Goal: Task Accomplishment & Management: Manage account settings

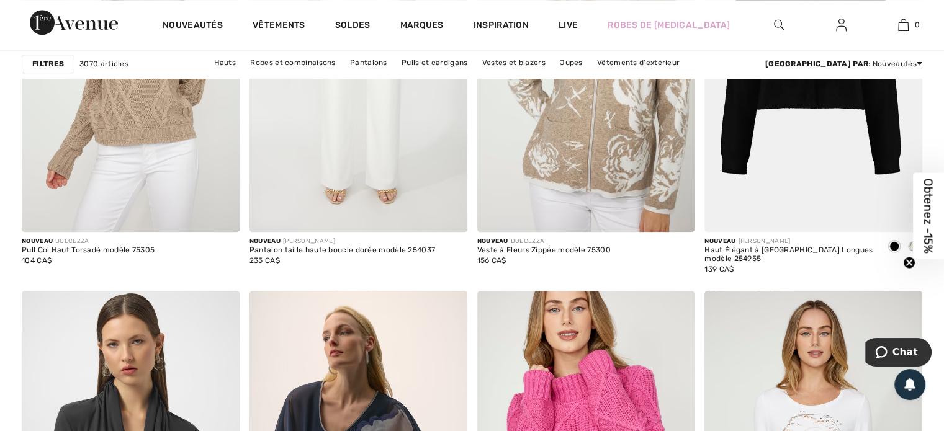
scroll to position [1055, 0]
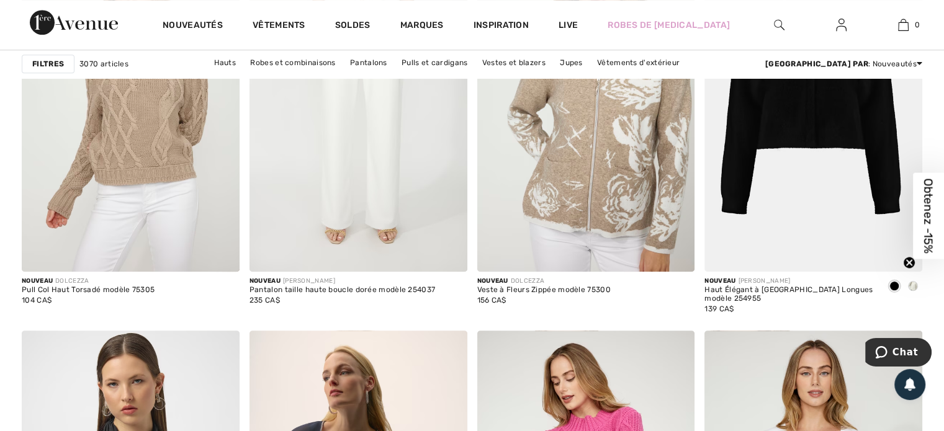
click at [844, 22] on img at bounding box center [841, 24] width 11 height 15
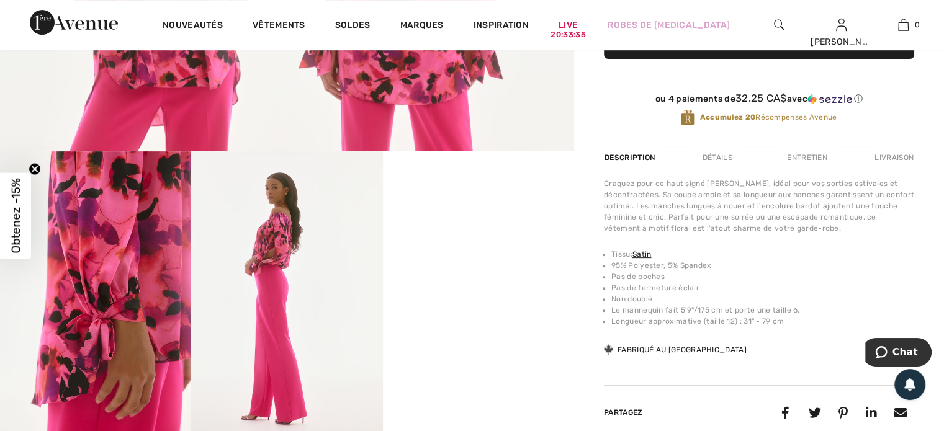
scroll to position [447, 0]
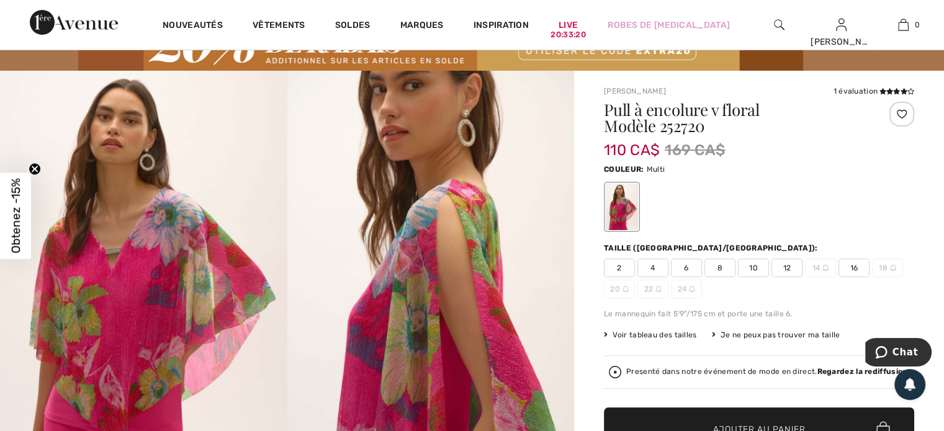
click at [900, 116] on div at bounding box center [901, 114] width 25 height 25
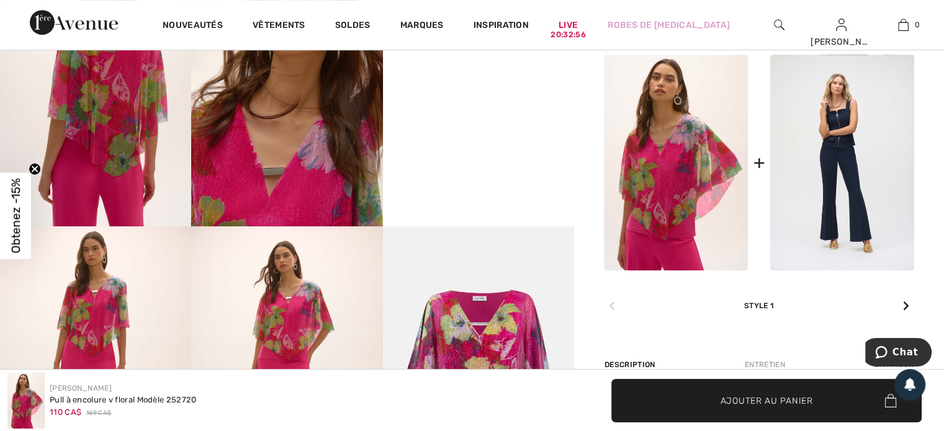
scroll to position [558, 0]
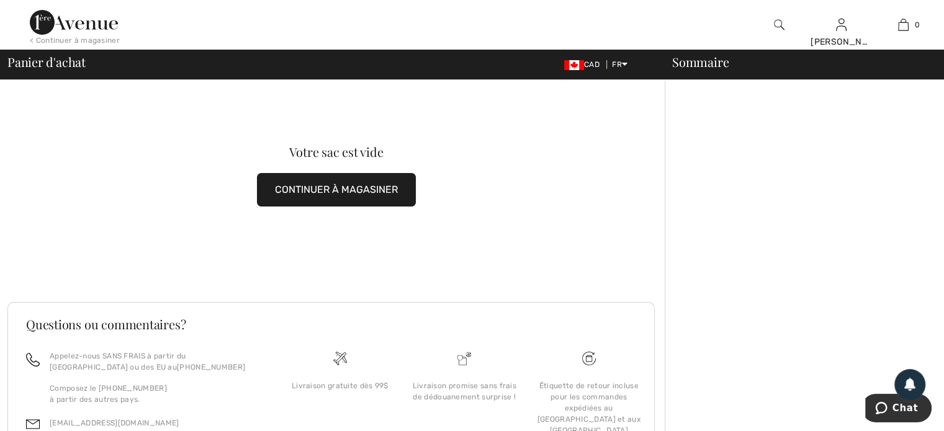
click at [76, 40] on div "< Continuer à magasiner" at bounding box center [75, 40] width 90 height 11
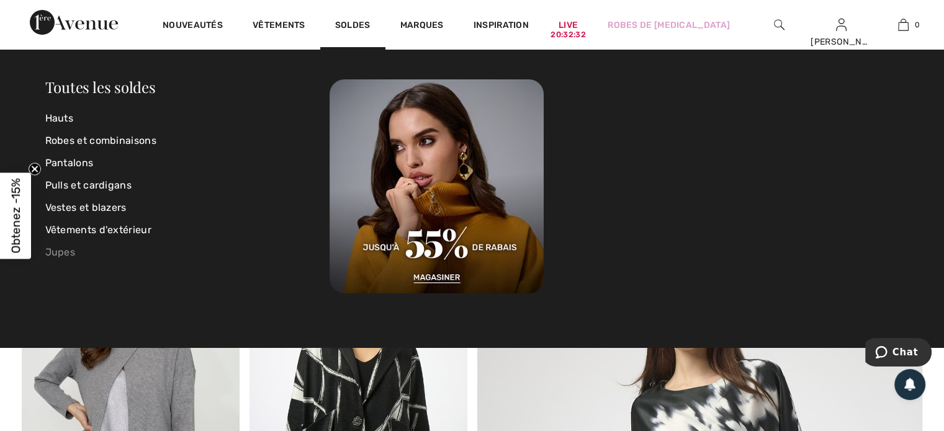
click at [63, 248] on link "Jupes" at bounding box center [187, 252] width 285 height 22
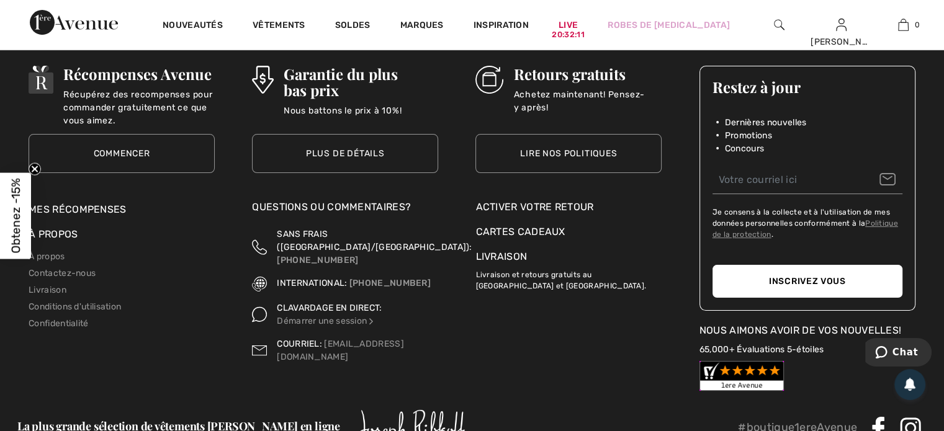
scroll to position [4901, 0]
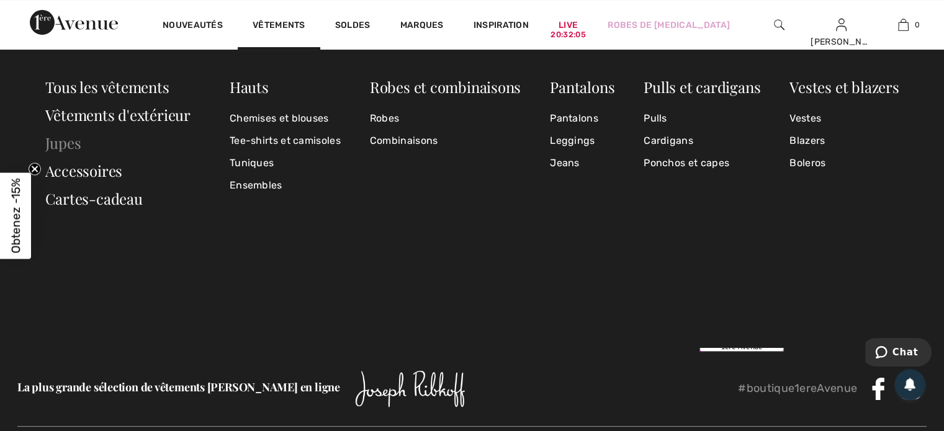
click at [65, 144] on link "Jupes" at bounding box center [63, 143] width 36 height 20
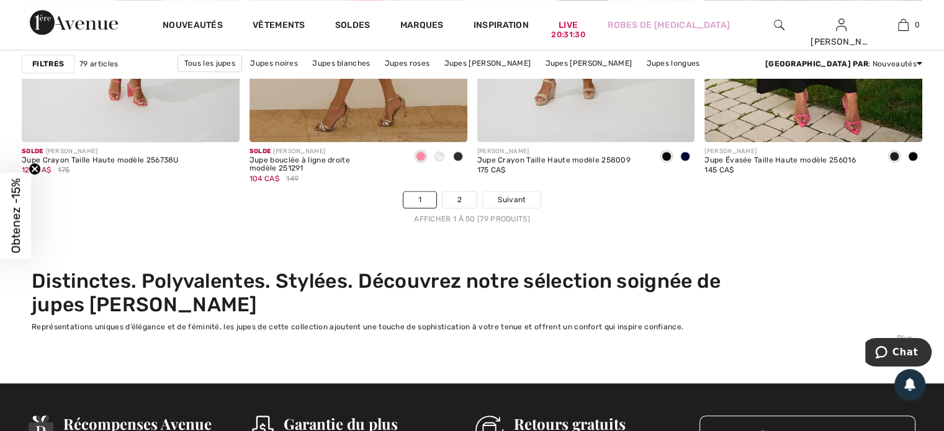
scroll to position [5955, 0]
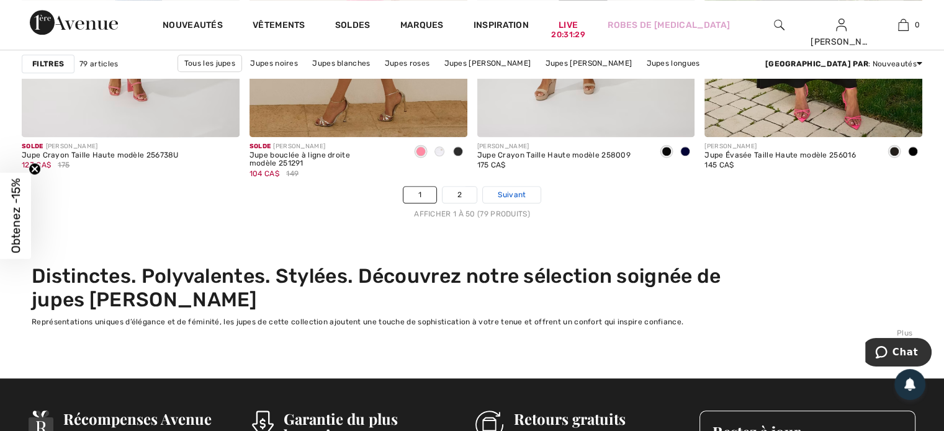
click at [514, 197] on span "Suivant" at bounding box center [512, 194] width 28 height 11
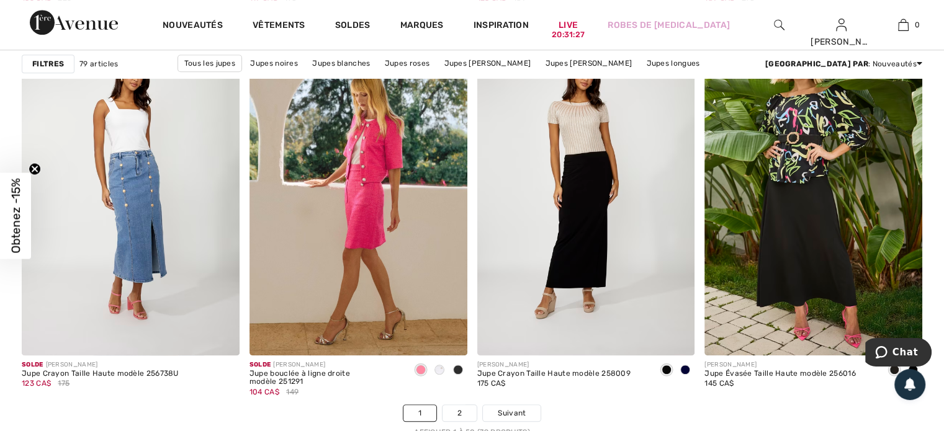
scroll to position [5707, 0]
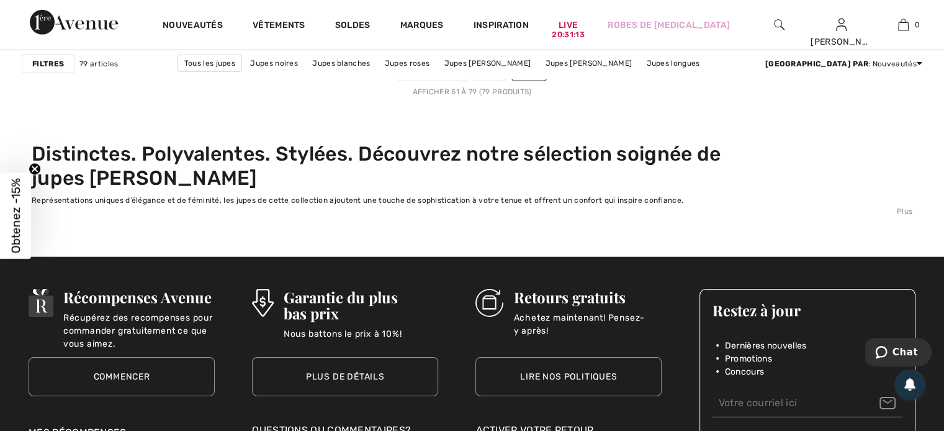
scroll to position [3970, 0]
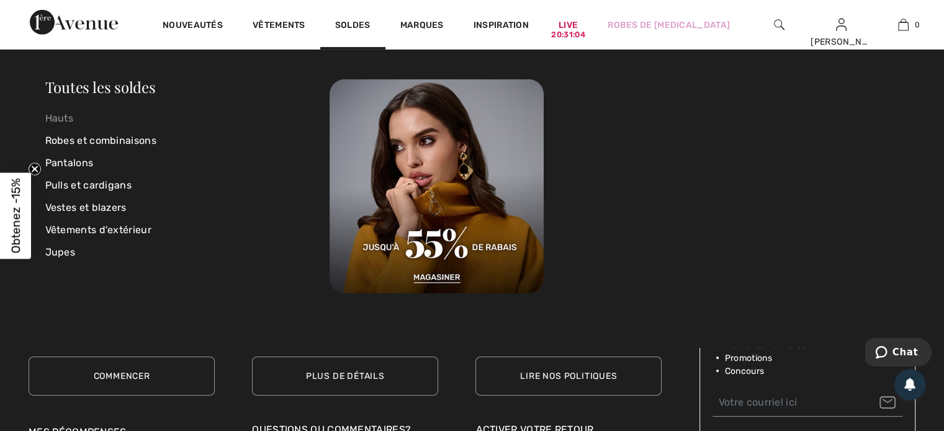
click at [65, 118] on link "Hauts" at bounding box center [187, 118] width 285 height 22
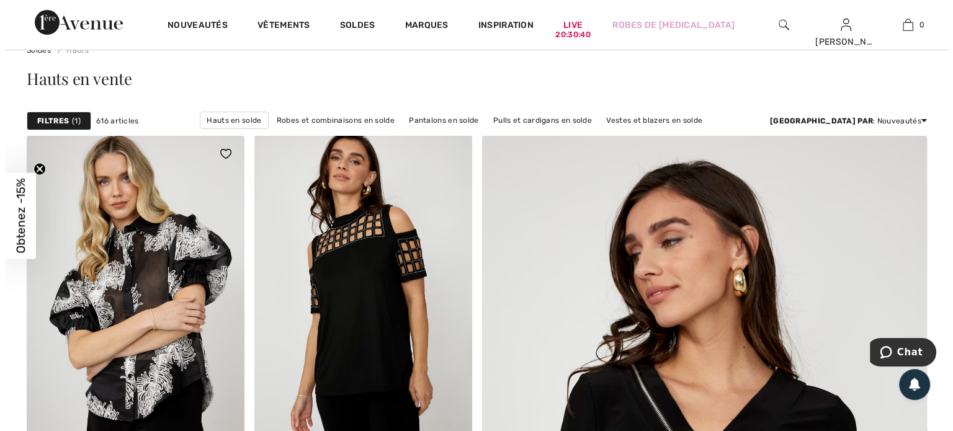
scroll to position [62, 0]
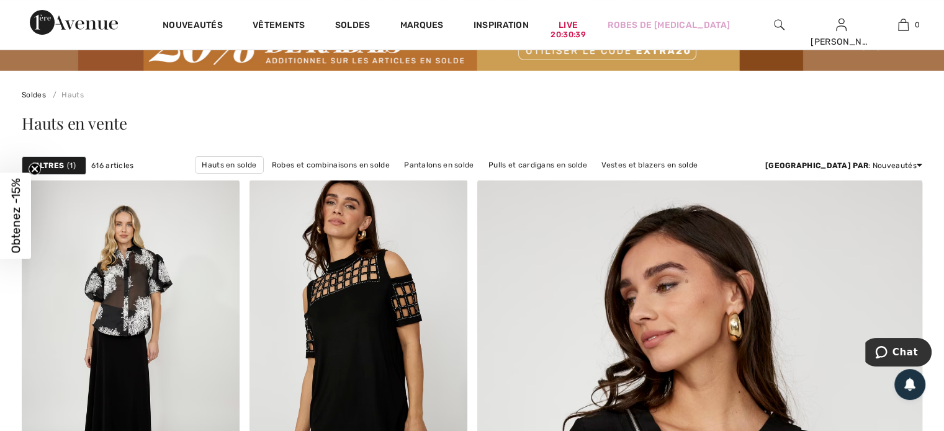
click at [69, 163] on span "1" at bounding box center [71, 165] width 9 height 11
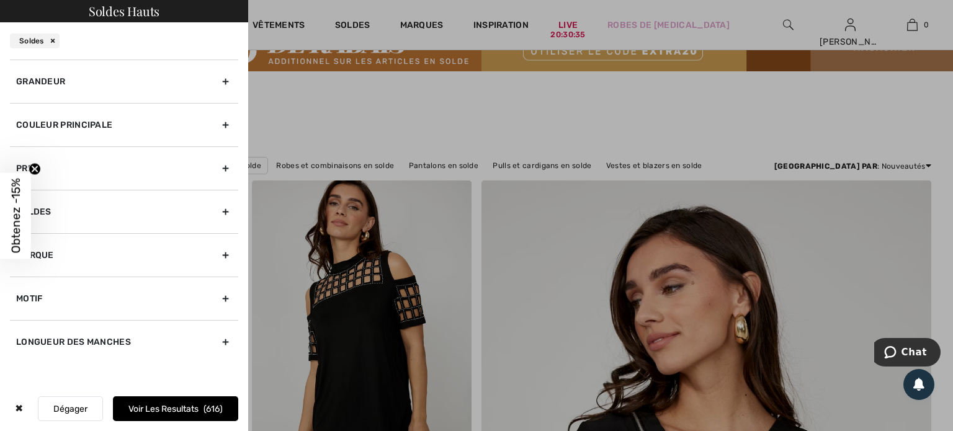
click at [223, 254] on div "Marque" at bounding box center [124, 254] width 228 height 43
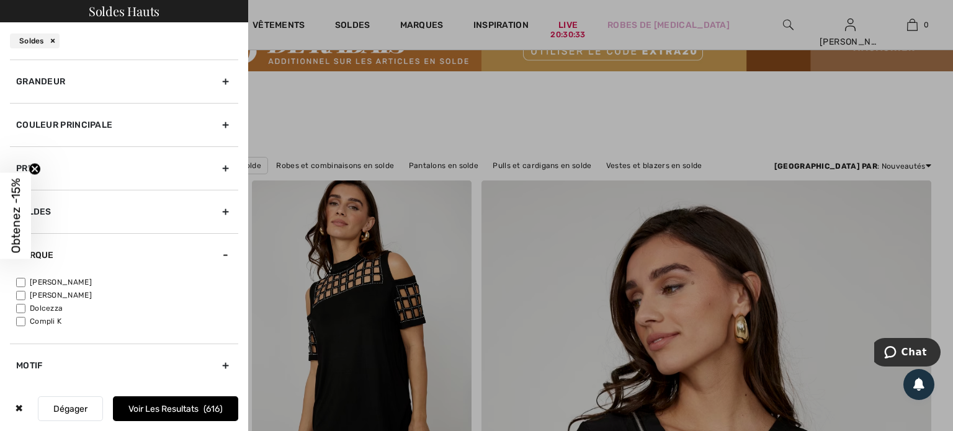
click at [22, 279] on input"] "[PERSON_NAME]" at bounding box center [20, 282] width 9 height 9
checkbox input"] "true"
click at [188, 409] on button "Voir les resultats 472" at bounding box center [175, 408] width 125 height 25
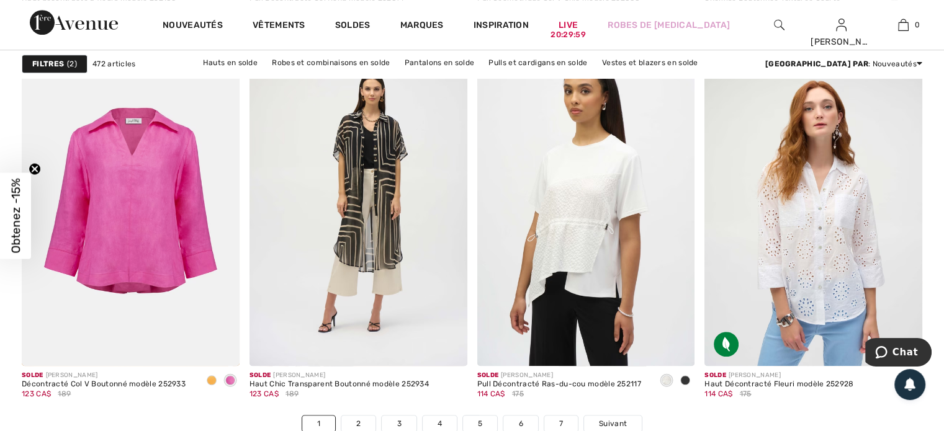
scroll to position [5831, 0]
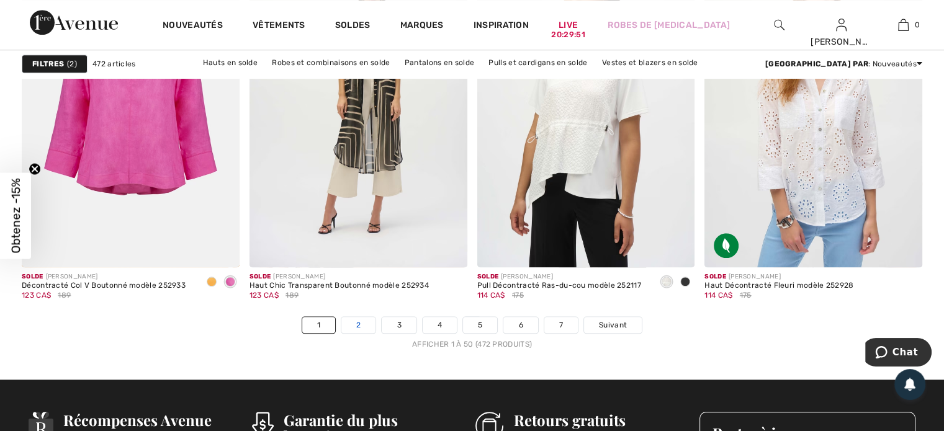
click at [362, 326] on link "2" at bounding box center [358, 325] width 34 height 16
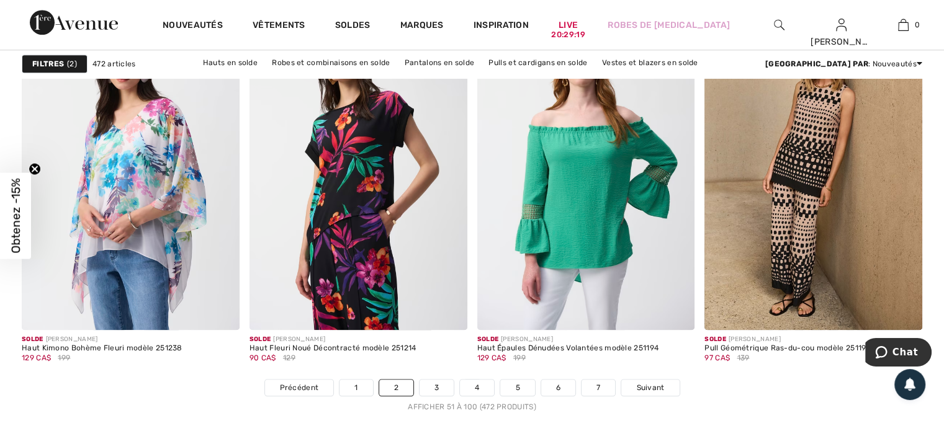
scroll to position [5769, 0]
click at [437, 386] on link "3" at bounding box center [436, 387] width 34 height 16
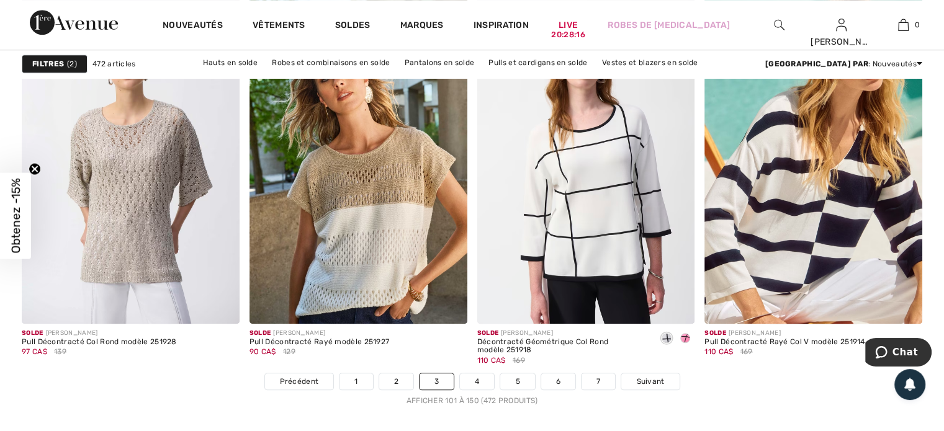
scroll to position [5769, 0]
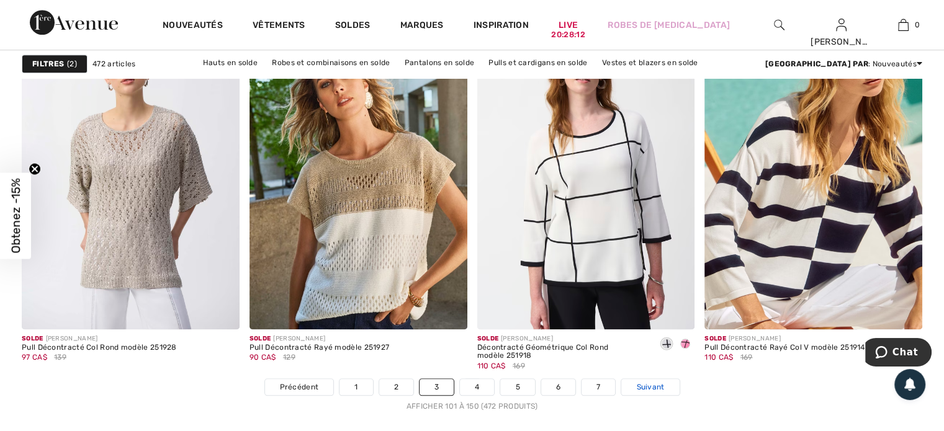
click at [650, 389] on span "Suivant" at bounding box center [650, 387] width 28 height 11
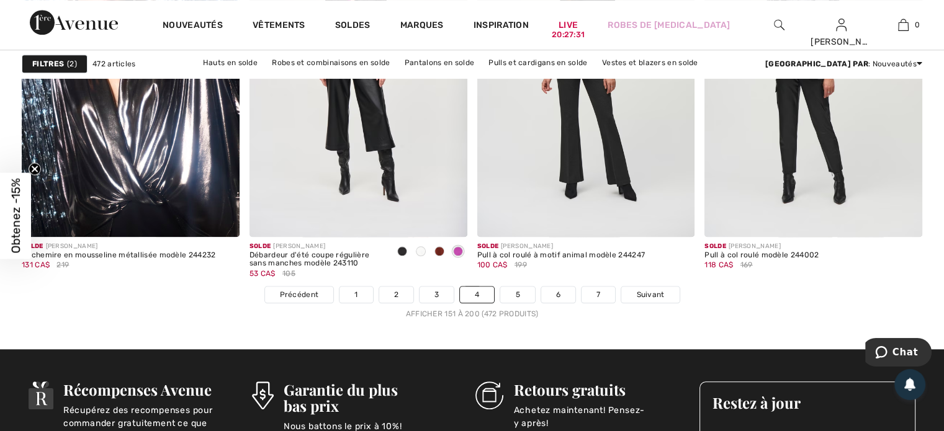
scroll to position [5893, 0]
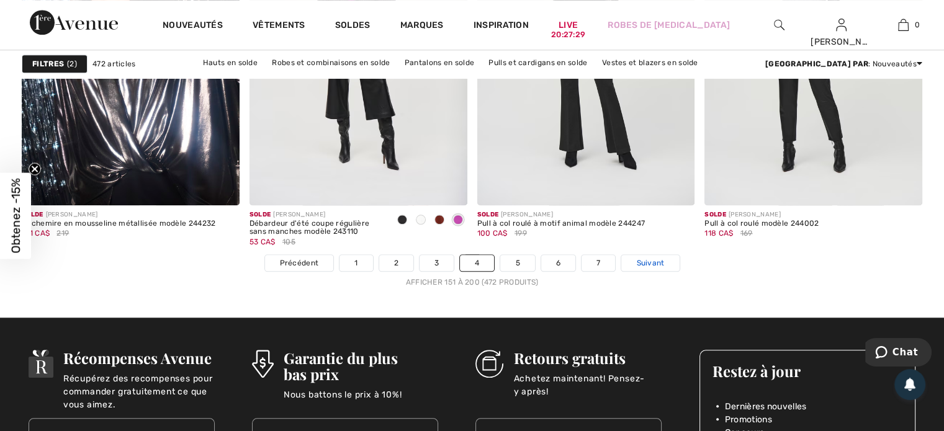
click at [662, 263] on span "Suivant" at bounding box center [650, 262] width 28 height 11
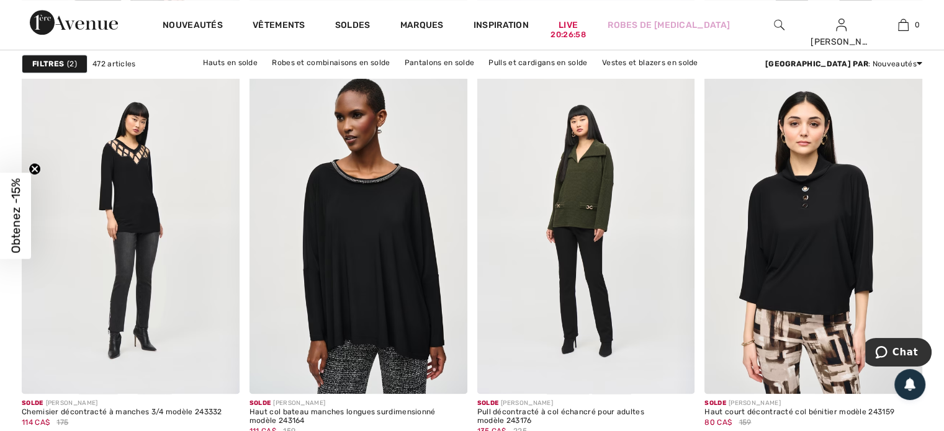
scroll to position [5769, 0]
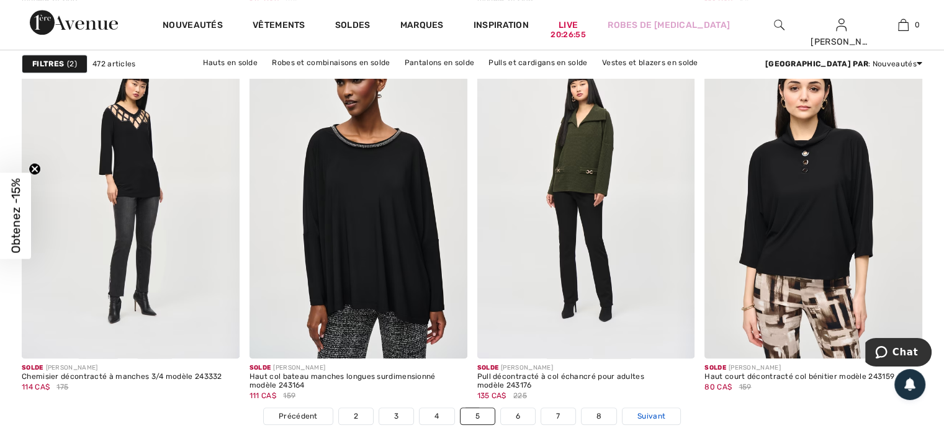
click at [656, 411] on span "Suivant" at bounding box center [651, 416] width 28 height 11
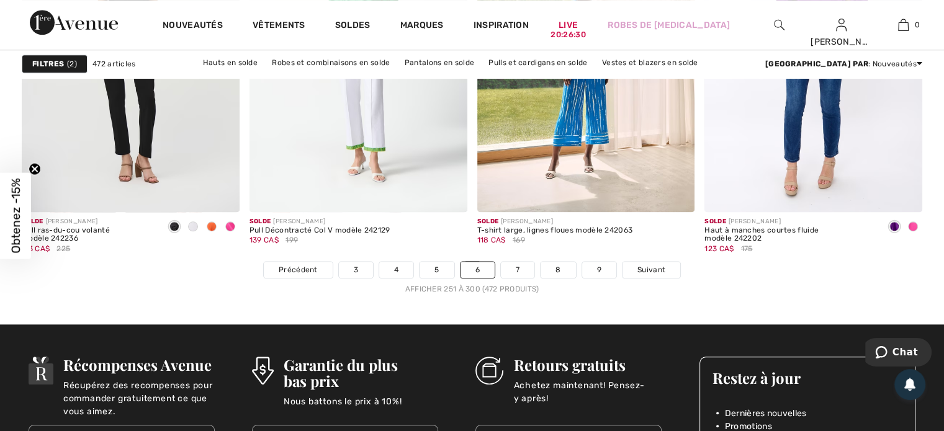
scroll to position [5893, 0]
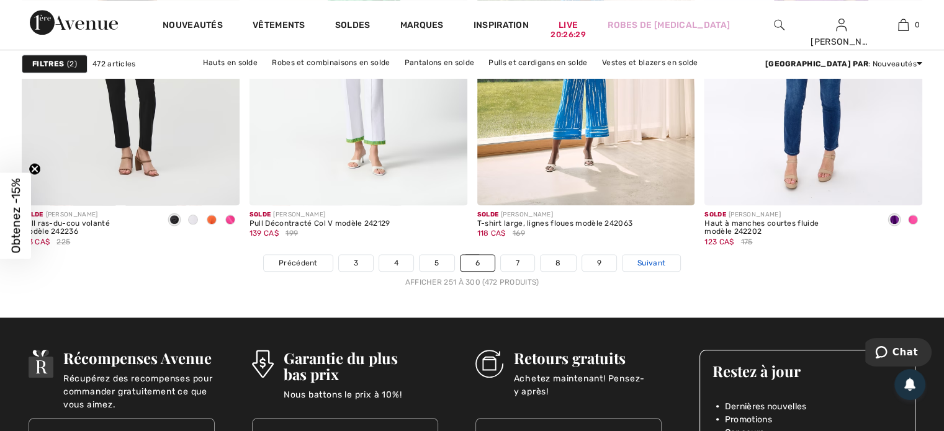
click at [652, 261] on span "Suivant" at bounding box center [651, 262] width 28 height 11
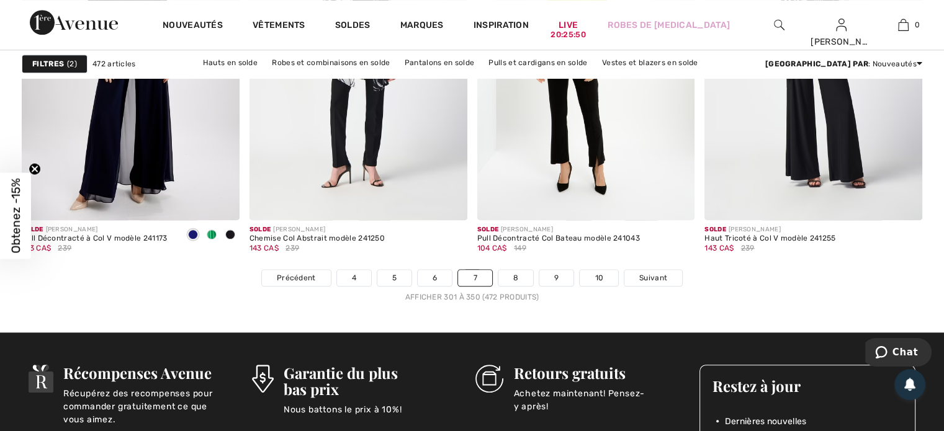
scroll to position [5893, 0]
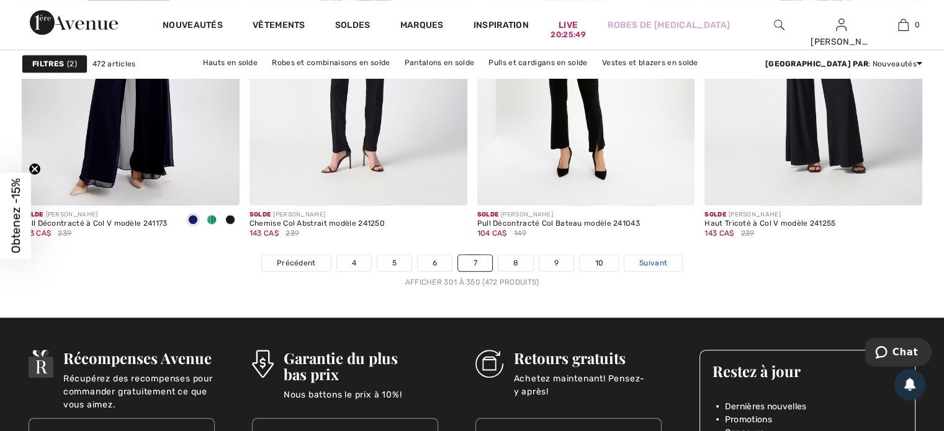
click at [656, 264] on span "Suivant" at bounding box center [653, 262] width 28 height 11
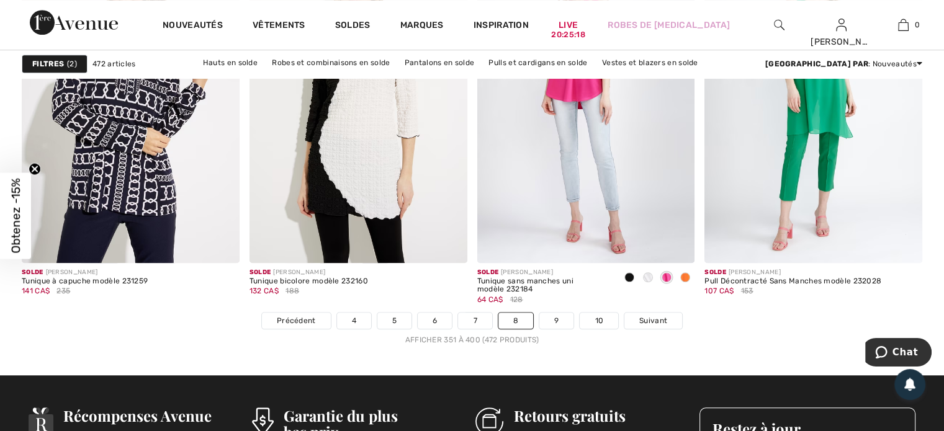
scroll to position [5893, 0]
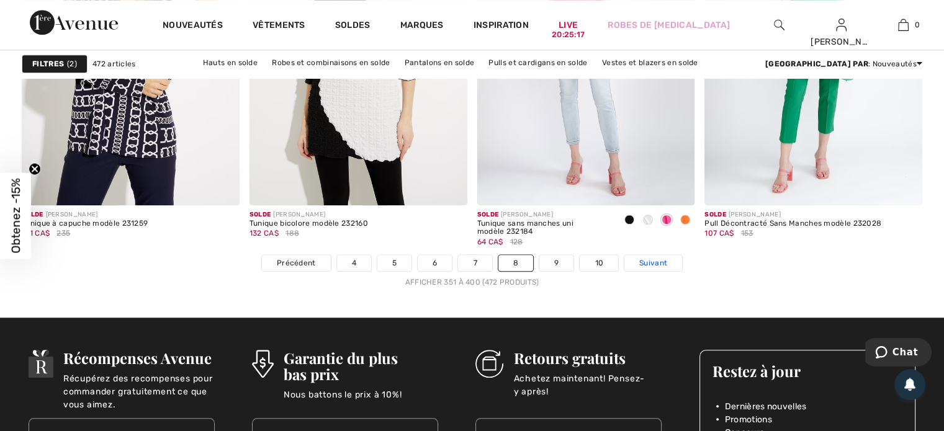
click at [654, 261] on span "Suivant" at bounding box center [653, 262] width 28 height 11
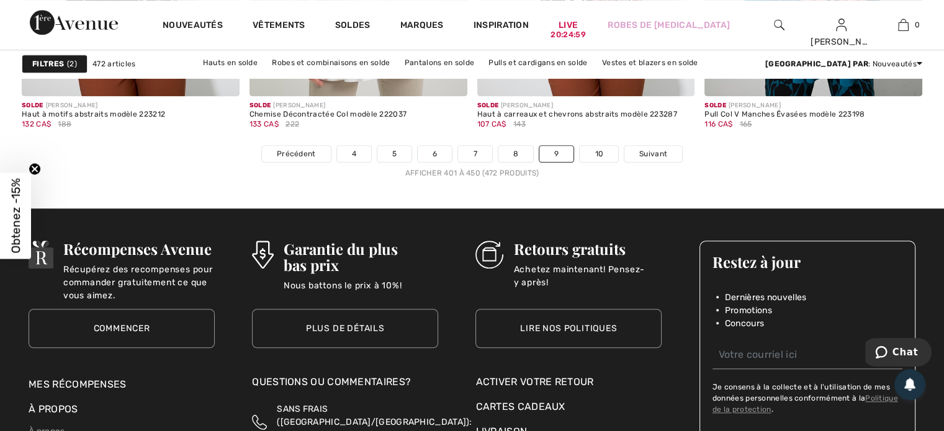
scroll to position [6017, 0]
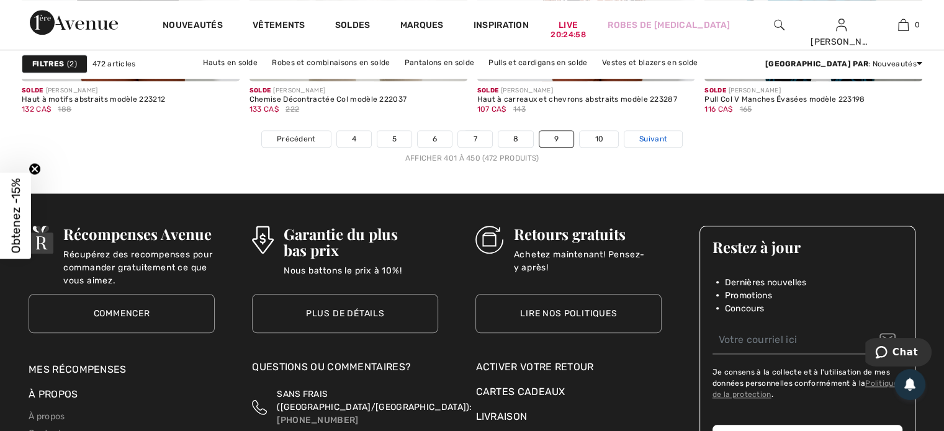
click at [659, 138] on span "Suivant" at bounding box center [653, 138] width 28 height 11
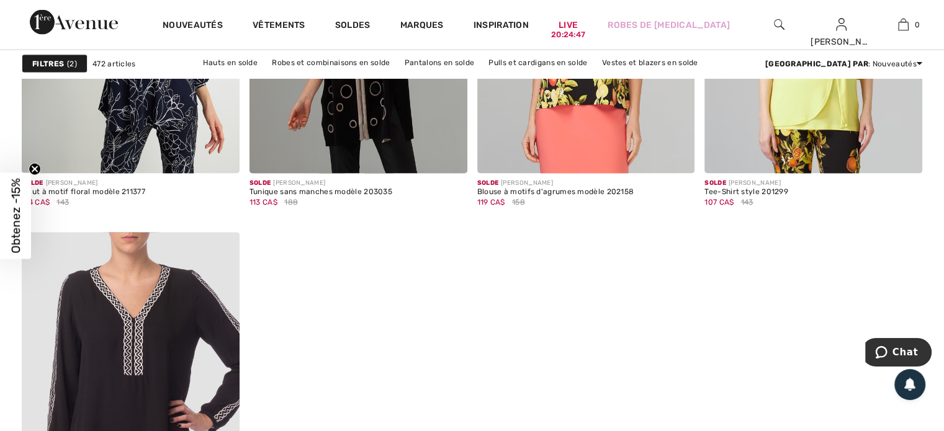
scroll to position [2730, 0]
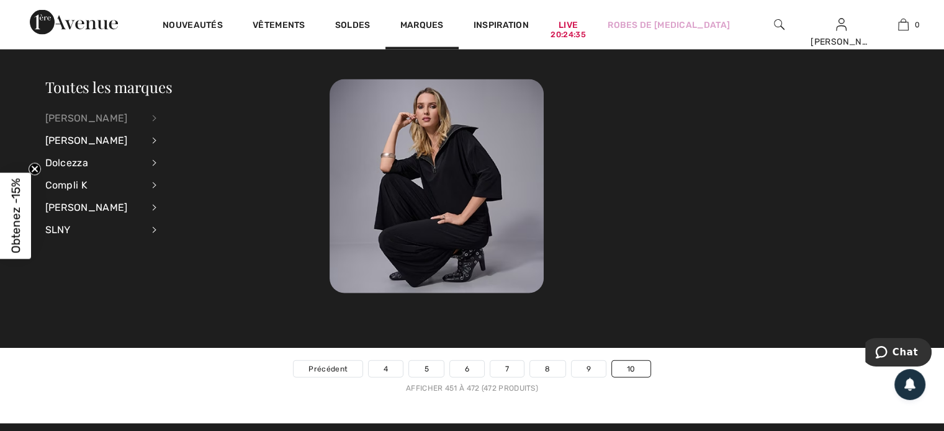
click at [143, 118] on div "[PERSON_NAME]" at bounding box center [93, 118] width 97 height 22
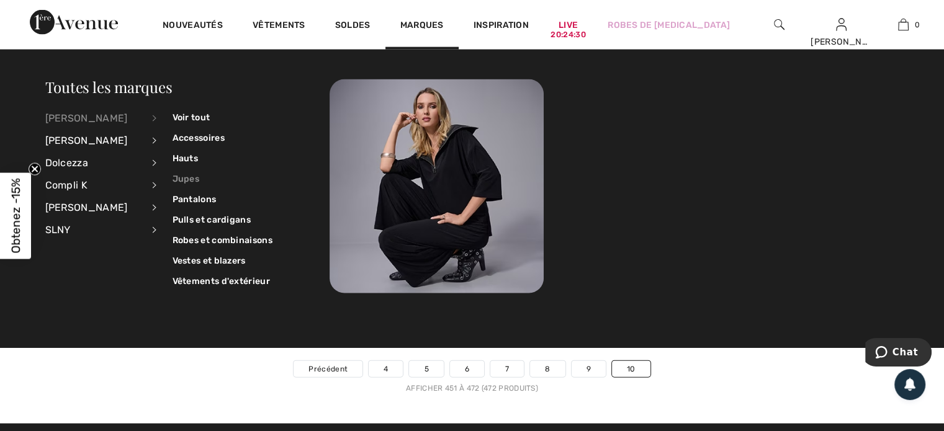
click at [186, 179] on link "Jupes" at bounding box center [222, 179] width 100 height 20
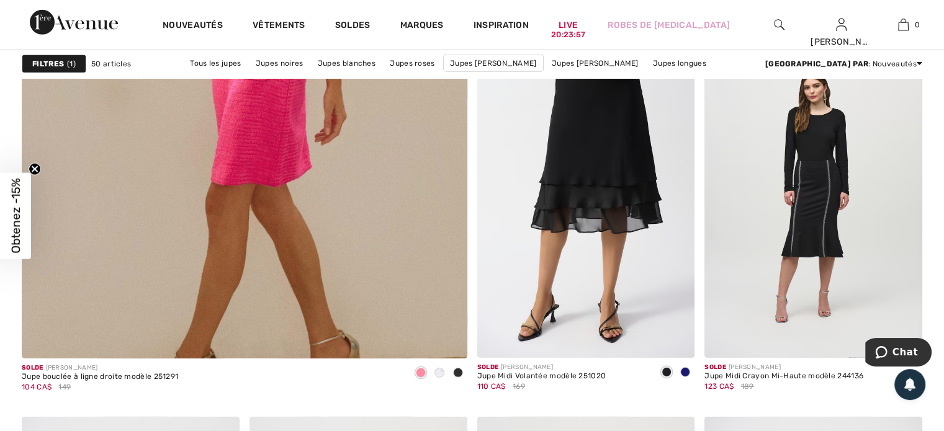
scroll to position [3412, 0]
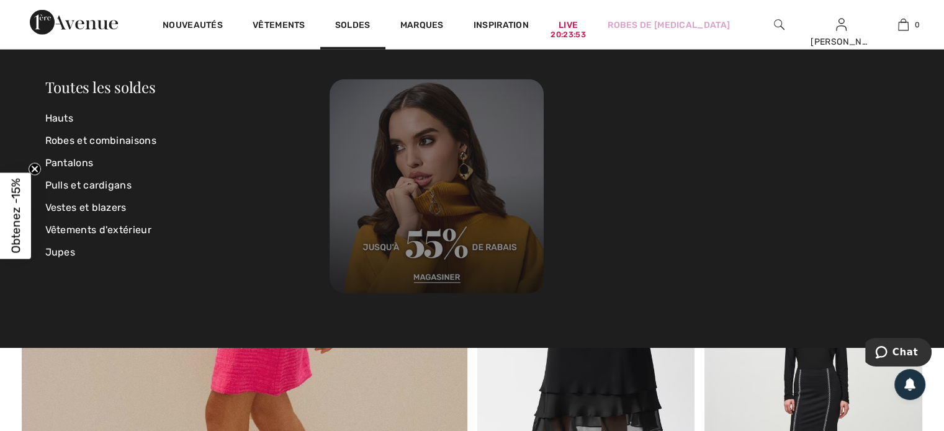
click at [440, 277] on img at bounding box center [436, 186] width 214 height 214
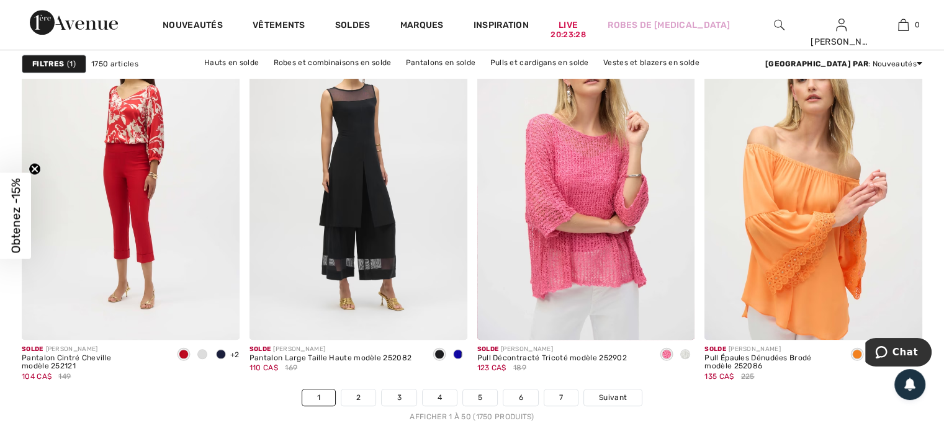
scroll to position [5769, 0]
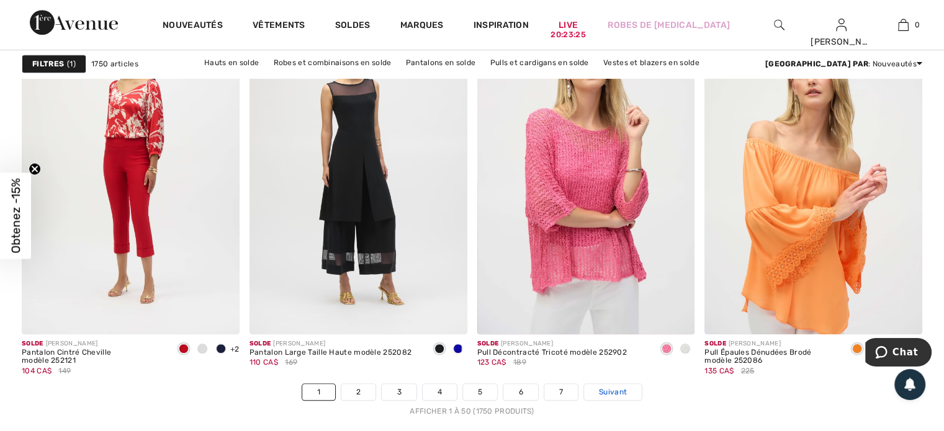
click at [609, 388] on span "Suivant" at bounding box center [613, 391] width 28 height 11
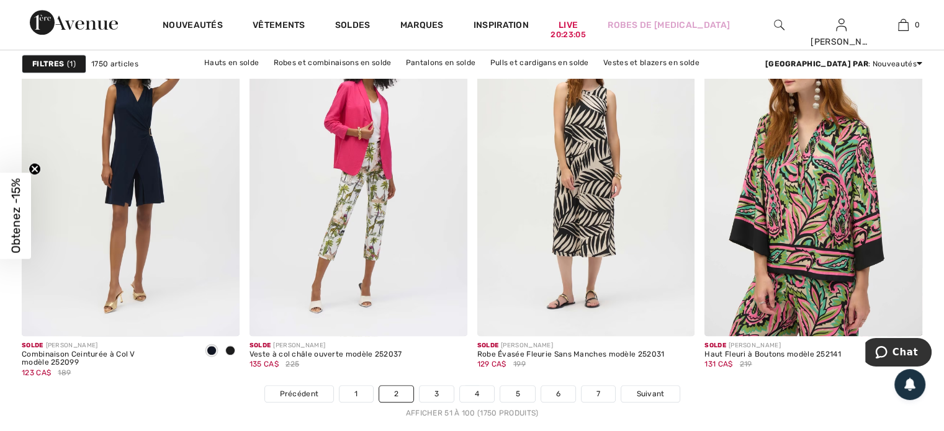
scroll to position [5769, 0]
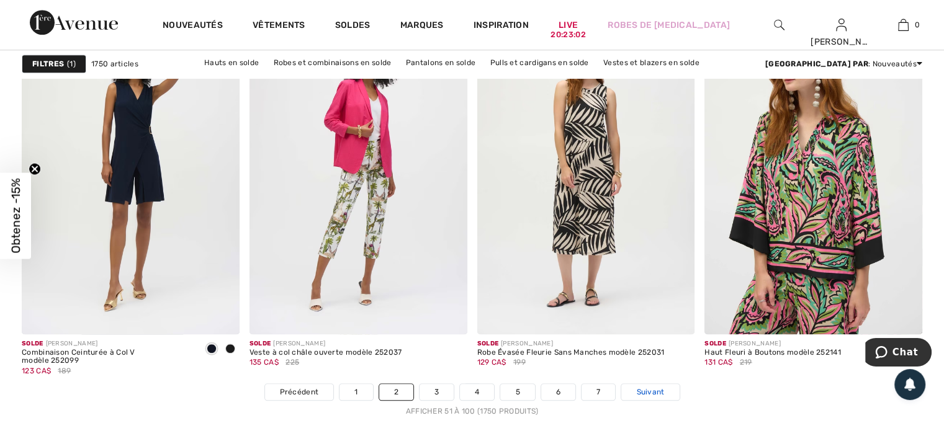
click at [658, 392] on span "Suivant" at bounding box center [650, 391] width 28 height 11
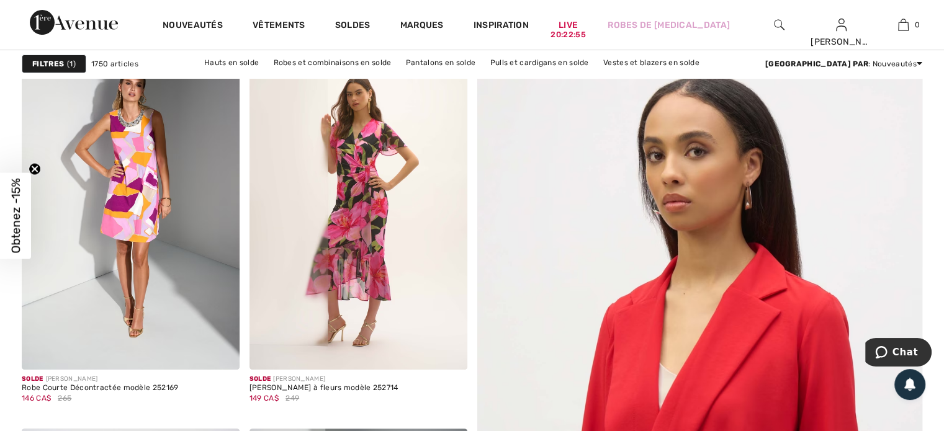
scroll to position [186, 0]
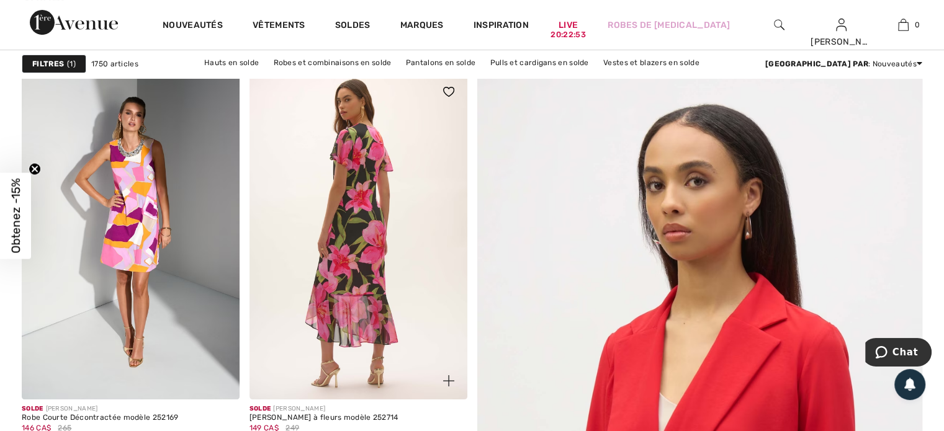
click at [362, 283] on img at bounding box center [358, 236] width 218 height 326
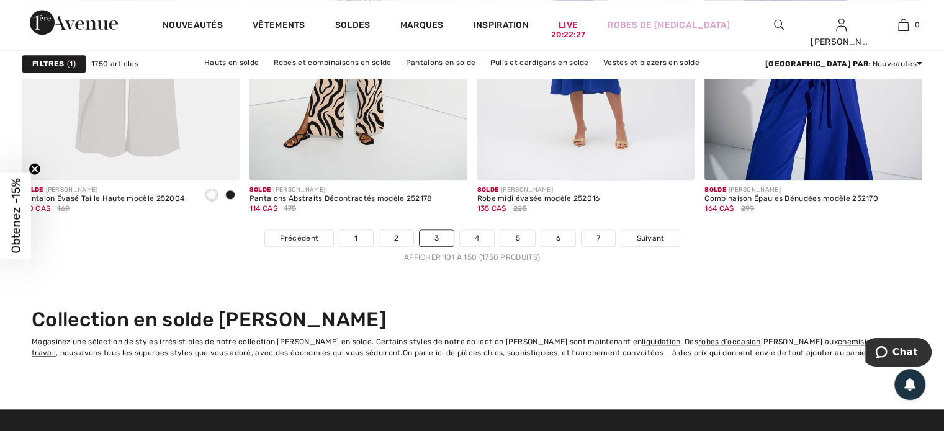
scroll to position [5893, 0]
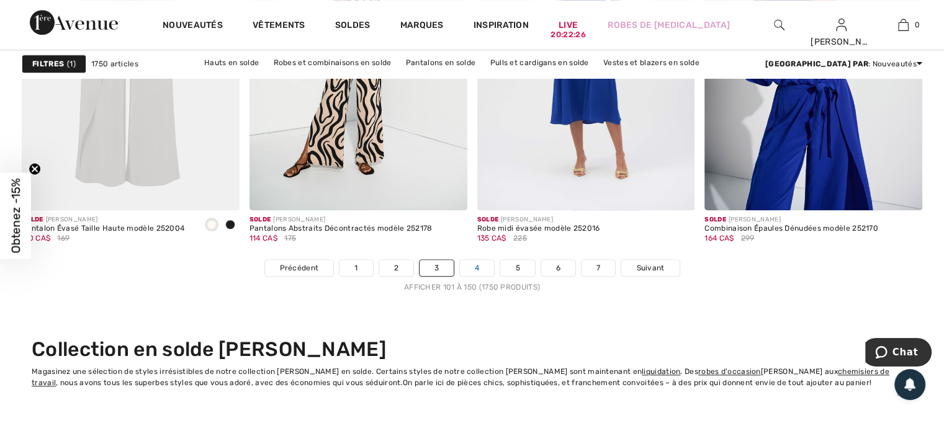
click at [477, 265] on link "4" at bounding box center [477, 268] width 34 height 16
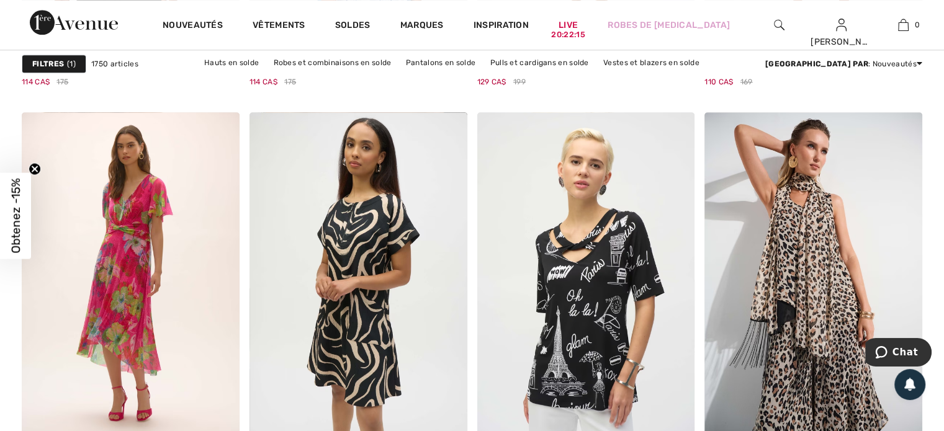
scroll to position [1365, 0]
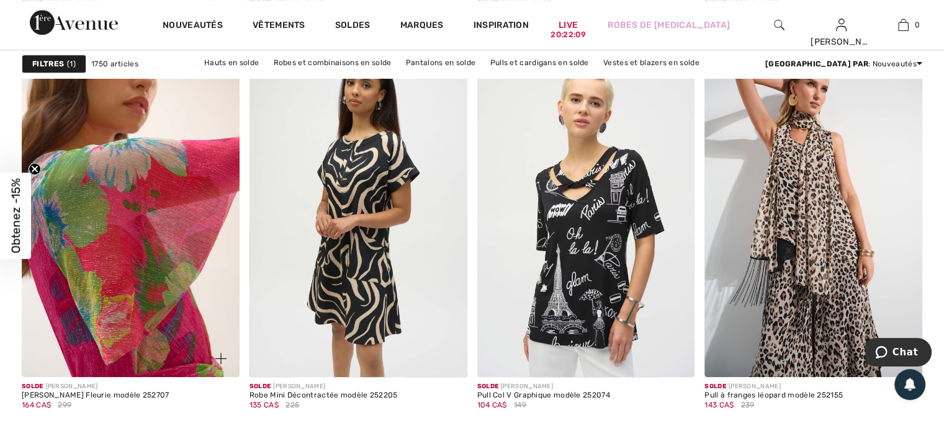
click at [157, 287] on img at bounding box center [131, 213] width 218 height 326
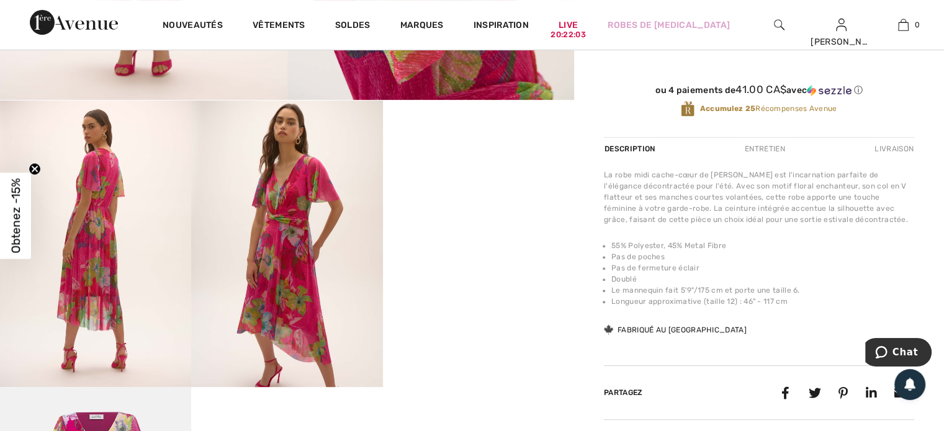
scroll to position [496, 0]
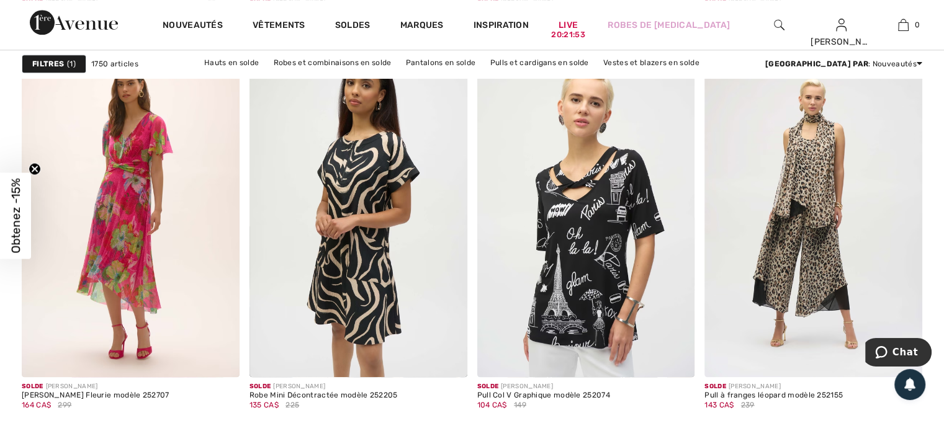
click at [793, 261] on img at bounding box center [813, 213] width 218 height 326
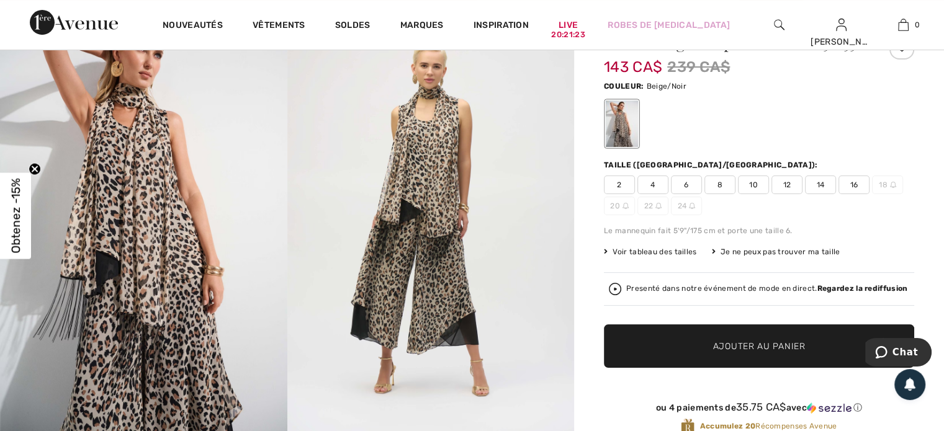
scroll to position [124, 0]
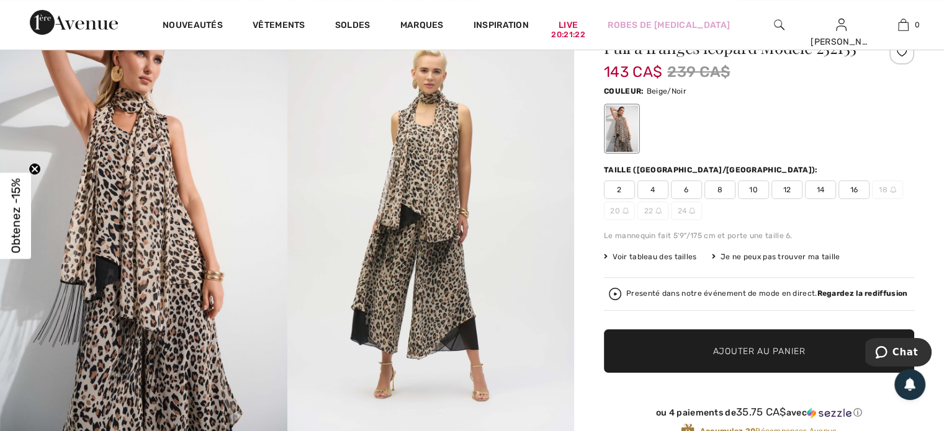
click at [699, 190] on span "6" at bounding box center [686, 190] width 31 height 19
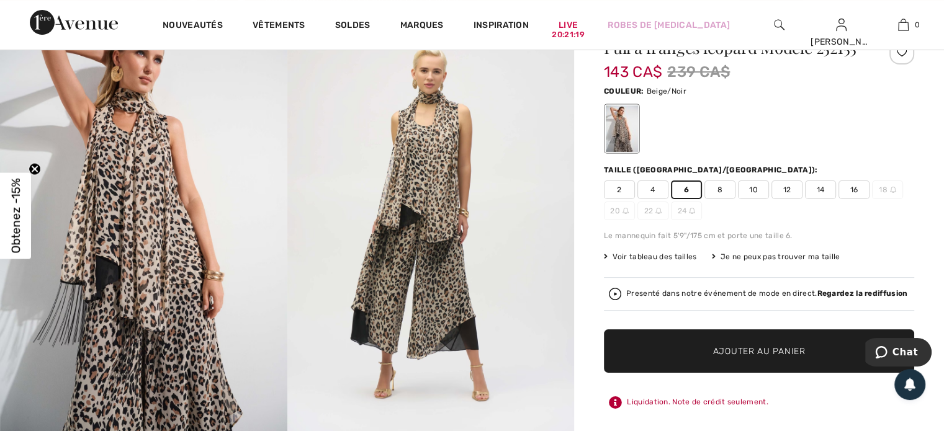
click at [749, 354] on span "Ajouter au panier" at bounding box center [759, 351] width 92 height 13
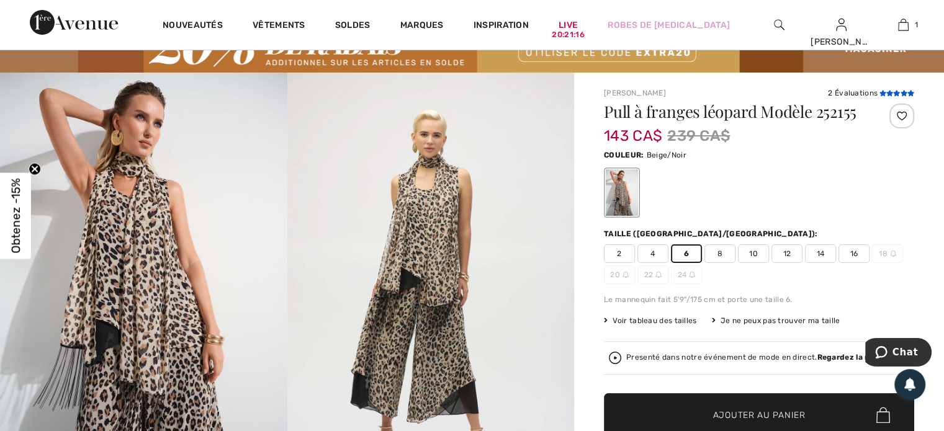
scroll to position [0, 0]
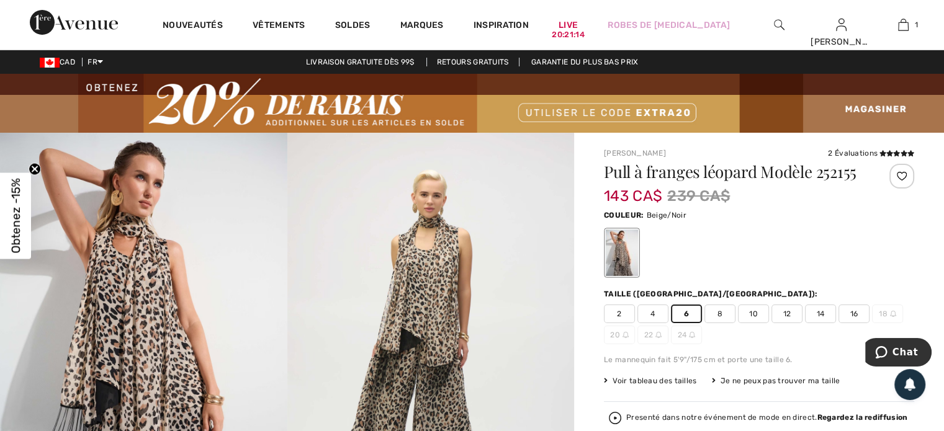
click at [902, 177] on div at bounding box center [901, 176] width 25 height 25
click at [893, 151] on icon at bounding box center [896, 153] width 7 height 6
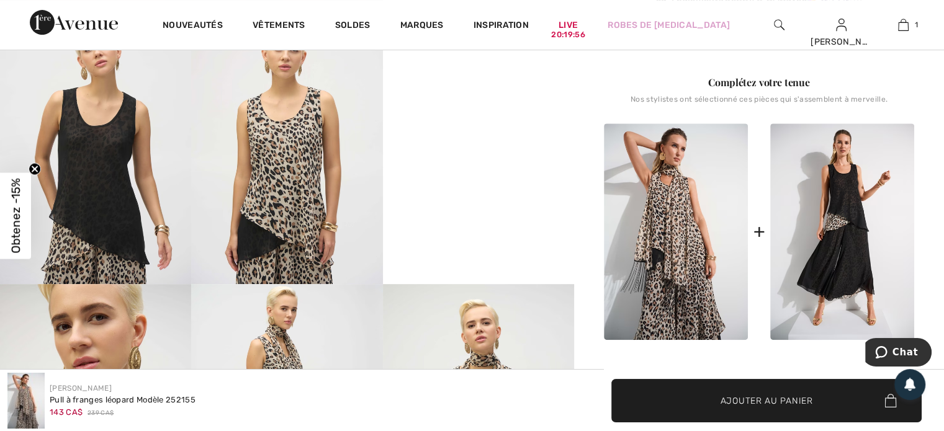
scroll to position [592, 0]
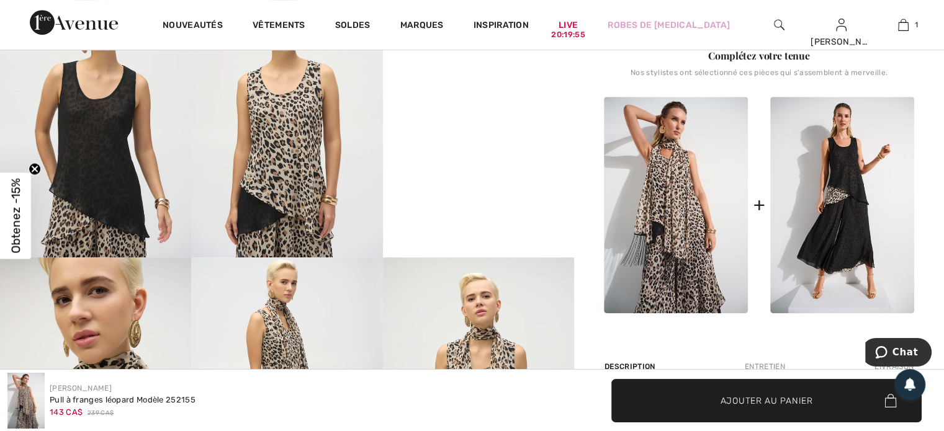
click at [839, 242] on img at bounding box center [842, 205] width 144 height 216
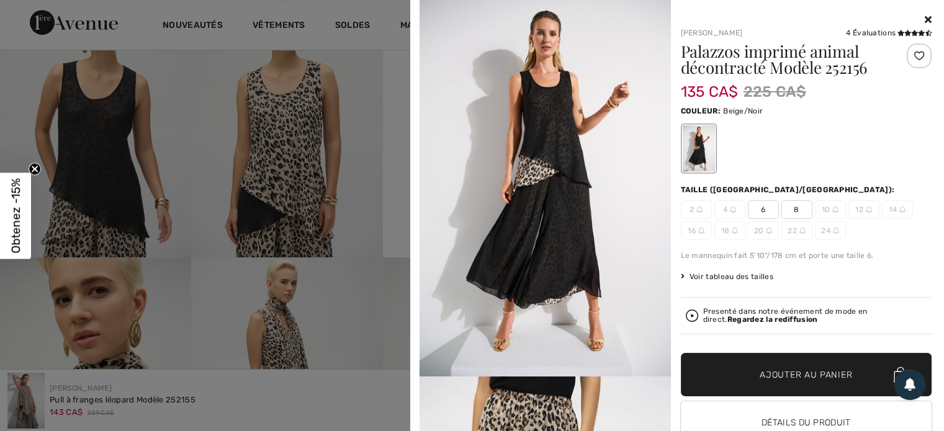
click at [796, 210] on span "8" at bounding box center [796, 209] width 31 height 19
click at [782, 377] on span "Ajouter au panier" at bounding box center [805, 374] width 92 height 13
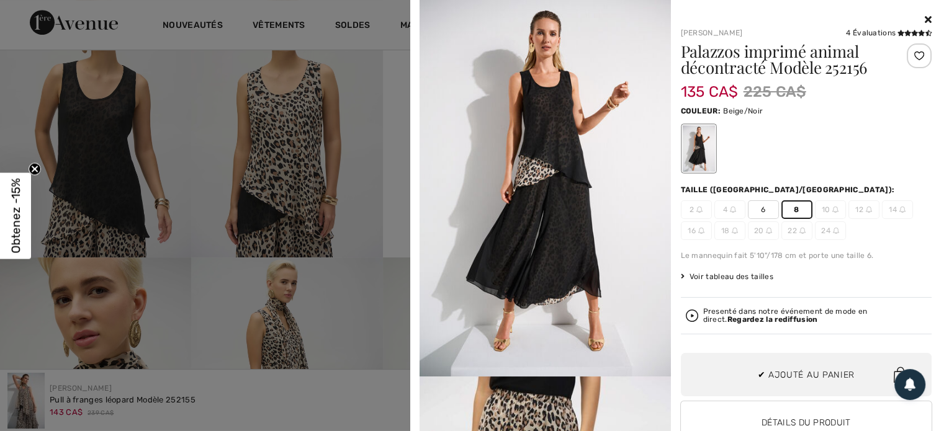
scroll to position [38, 0]
click at [908, 55] on div at bounding box center [918, 55] width 25 height 25
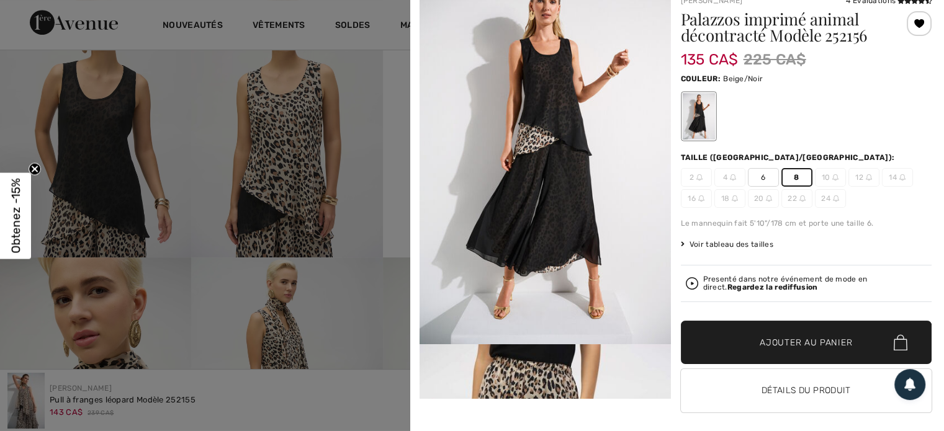
scroll to position [42, 0]
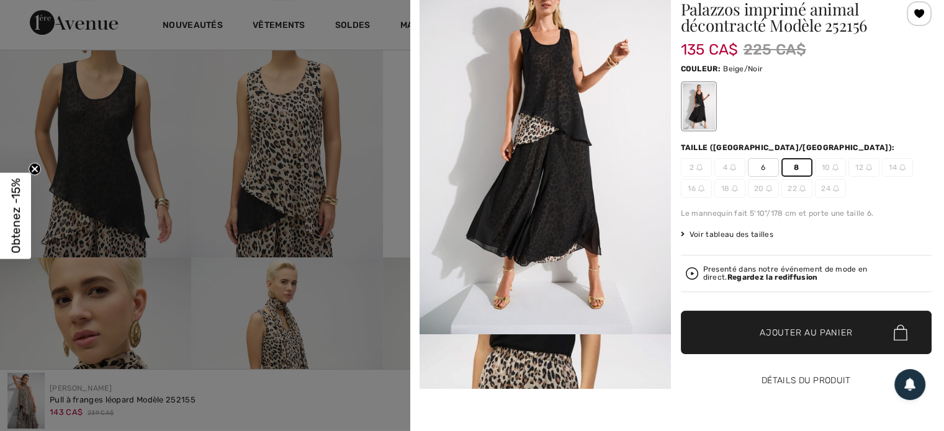
click at [788, 391] on button "Détails du produit" at bounding box center [806, 380] width 251 height 43
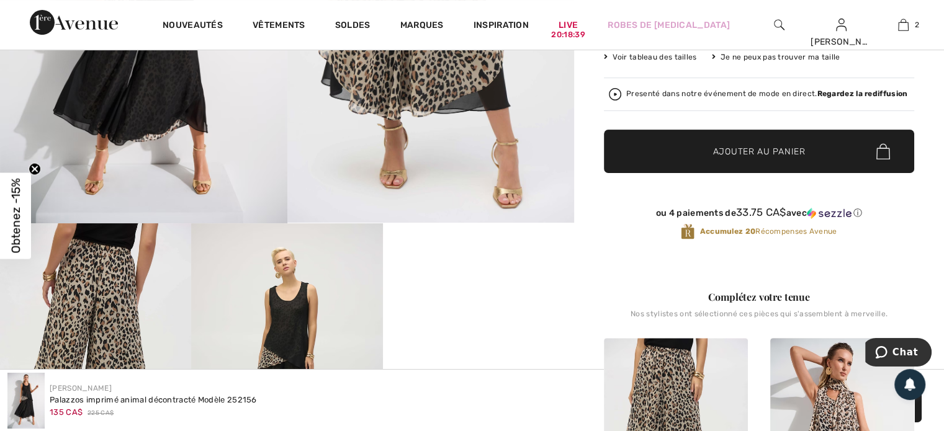
scroll to position [248, 0]
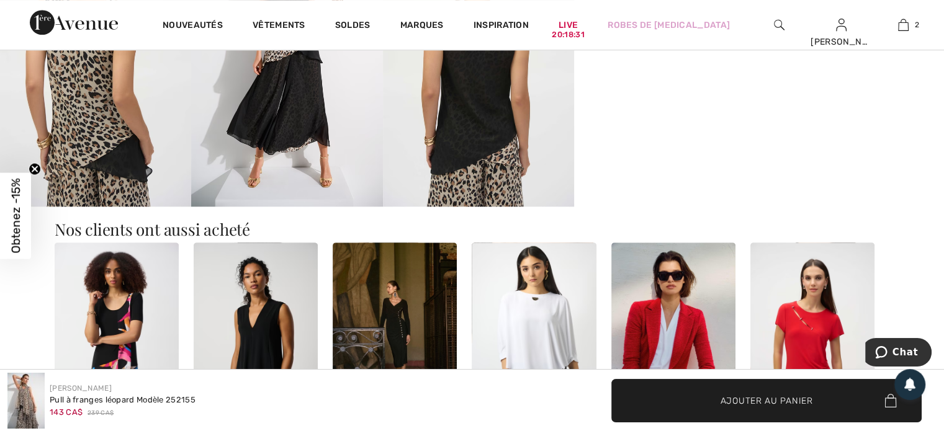
scroll to position [1027, 0]
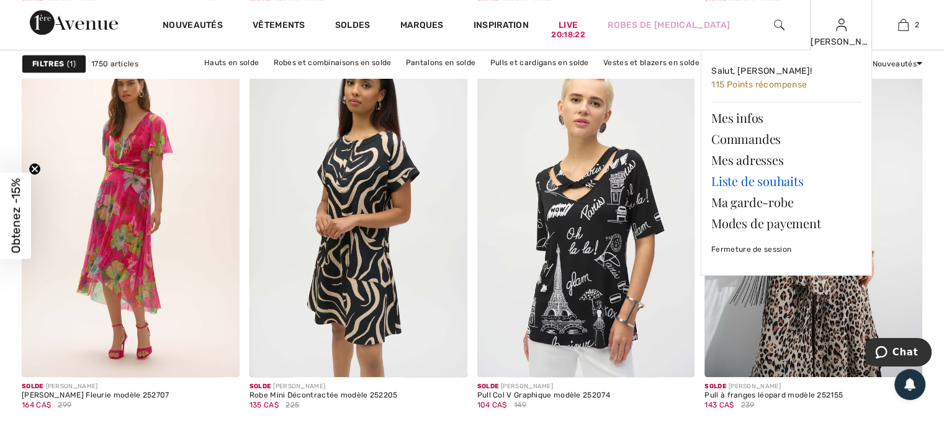
click at [752, 182] on link "Liste de souhaits" at bounding box center [786, 181] width 150 height 21
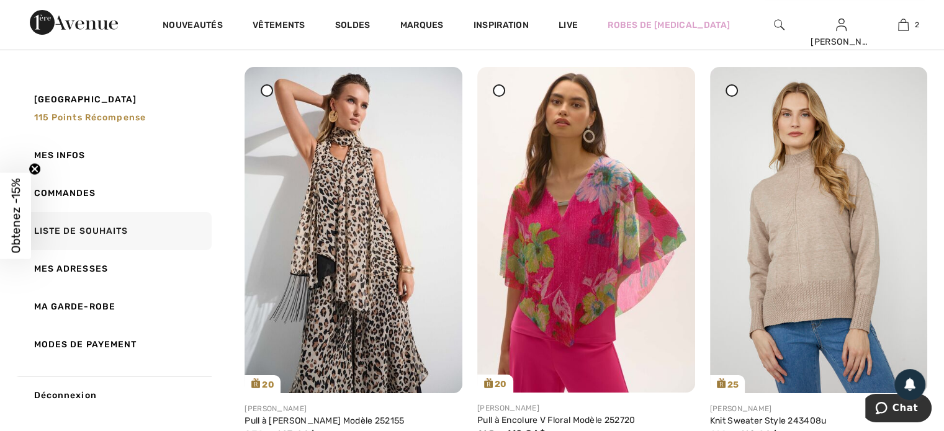
scroll to position [124, 0]
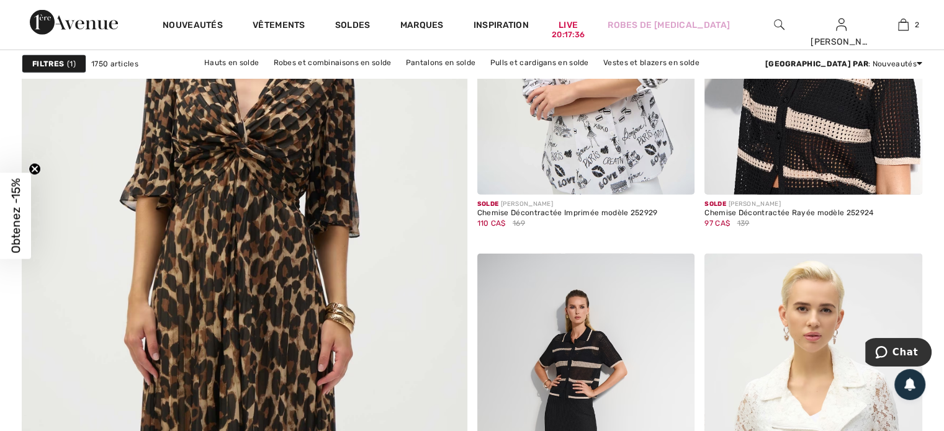
scroll to position [3412, 0]
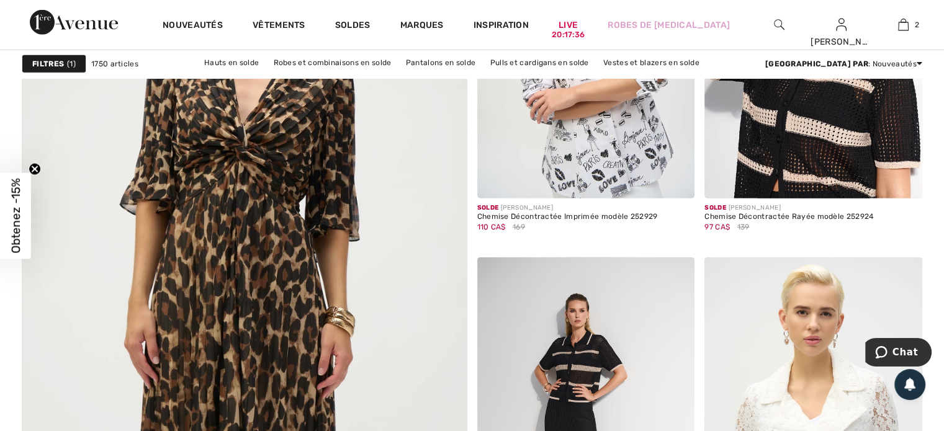
click at [305, 315] on img at bounding box center [244, 272] width 534 height 801
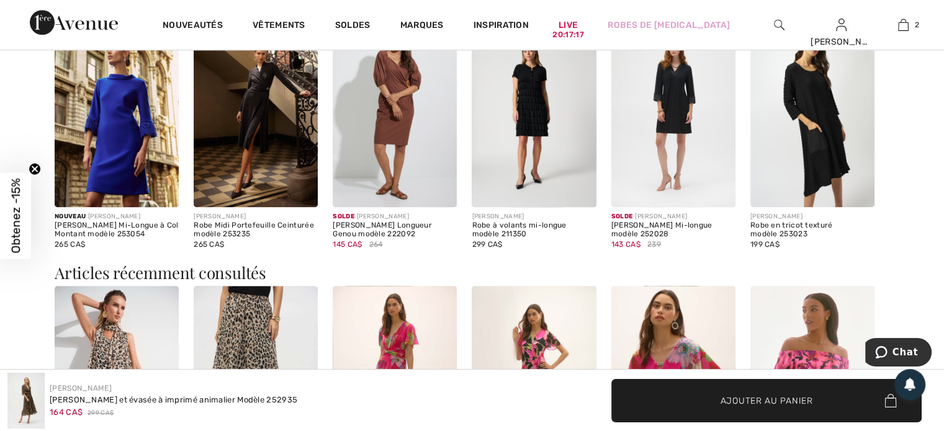
scroll to position [1303, 0]
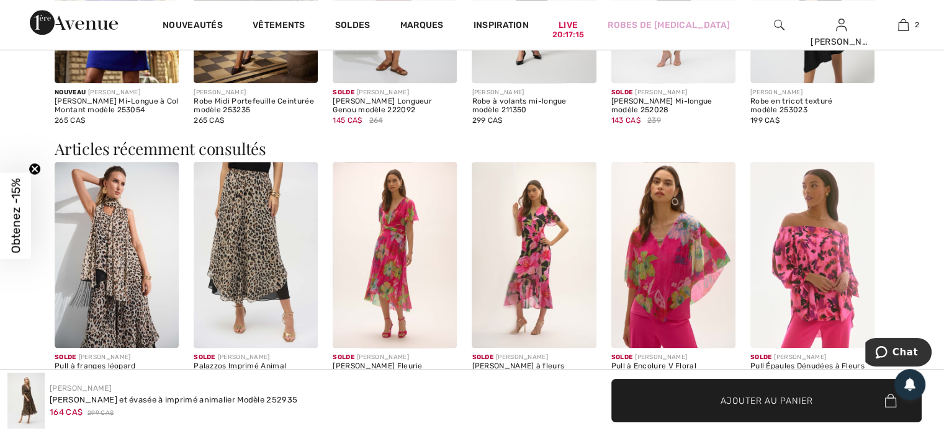
click at [255, 257] on img at bounding box center [256, 255] width 124 height 186
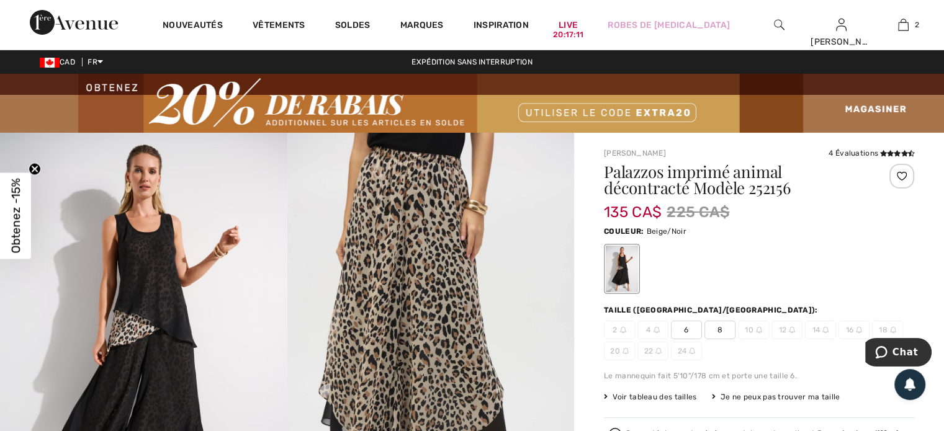
click at [903, 174] on div at bounding box center [901, 176] width 25 height 25
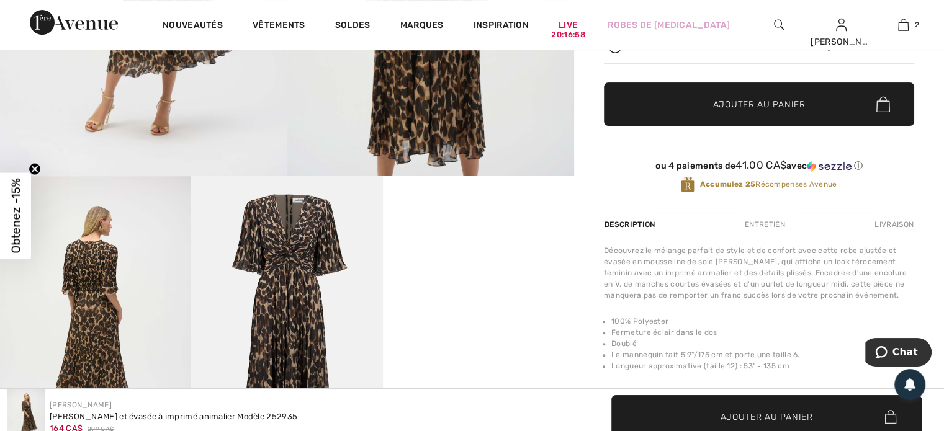
scroll to position [364, 0]
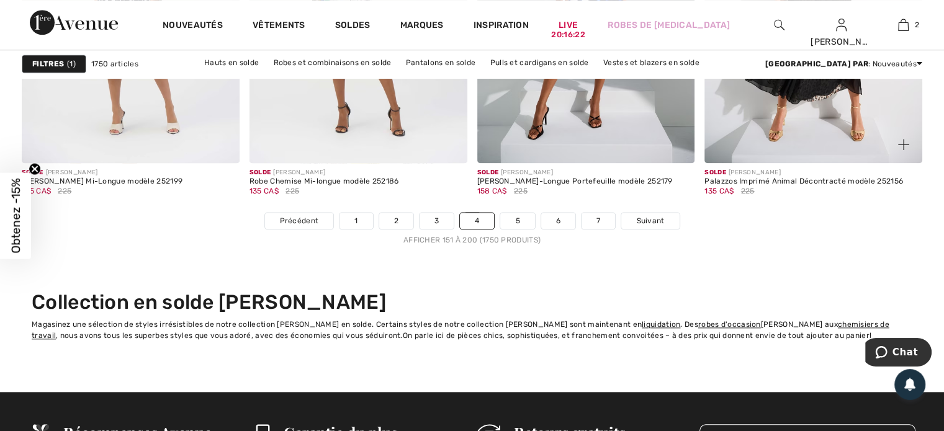
scroll to position [5955, 0]
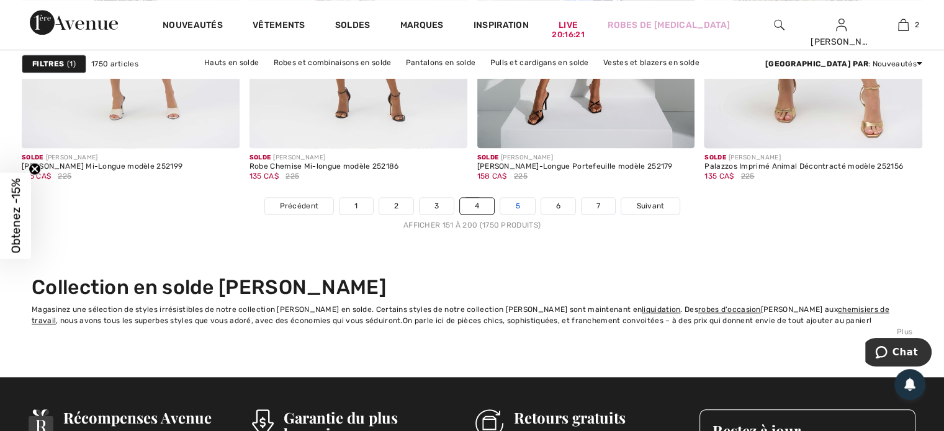
click at [523, 205] on link "5" at bounding box center [517, 206] width 34 height 16
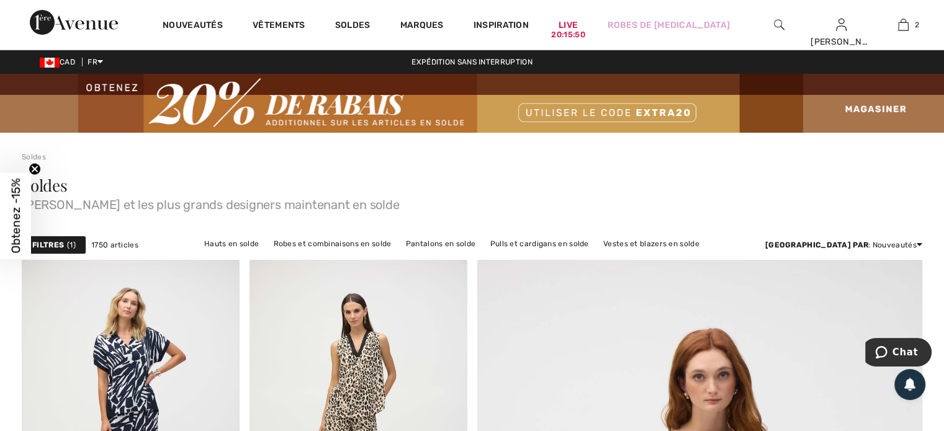
click at [775, 22] on img at bounding box center [779, 24] width 11 height 15
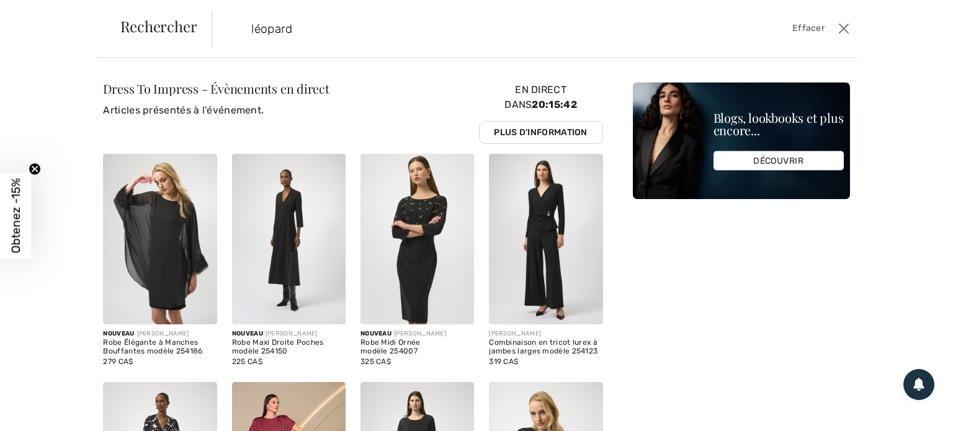
type input "léopard"
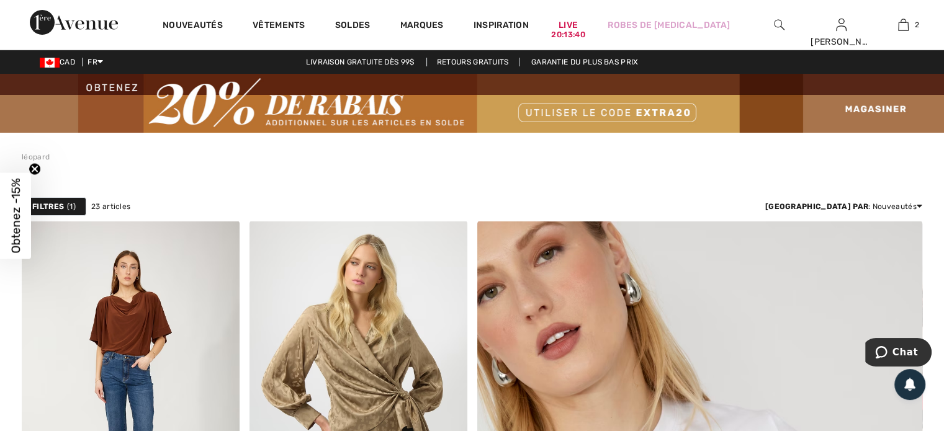
click at [777, 29] on img at bounding box center [779, 24] width 11 height 15
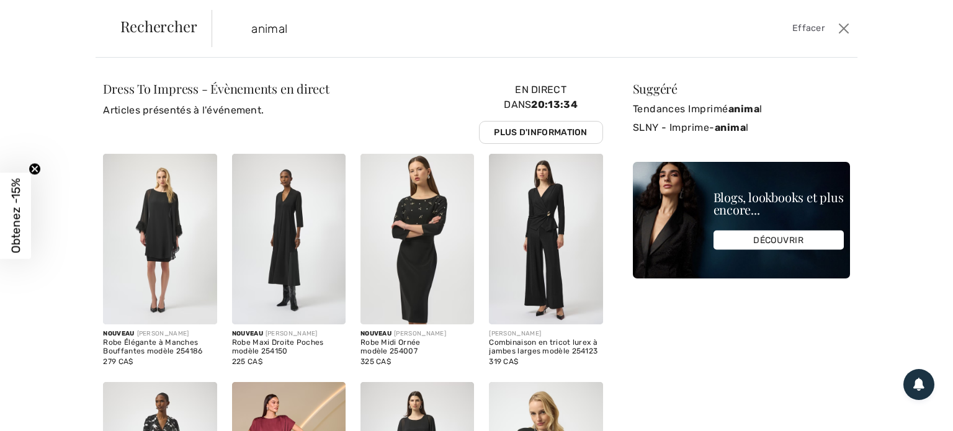
type input "animal"
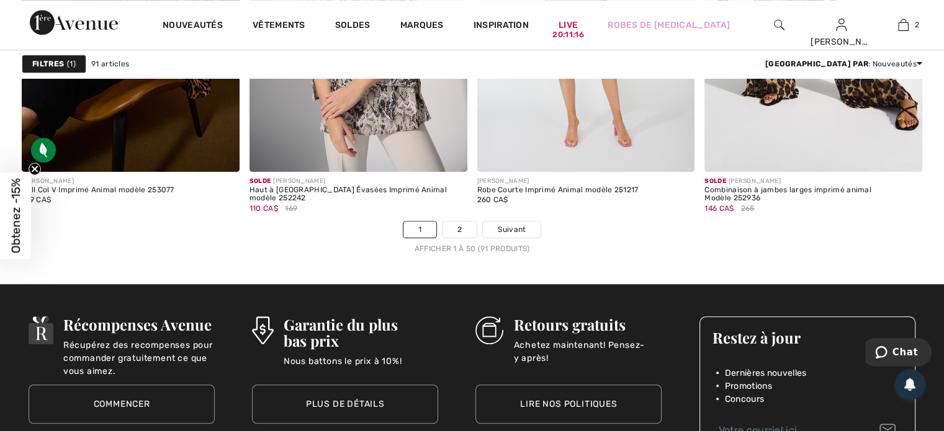
scroll to position [5955, 0]
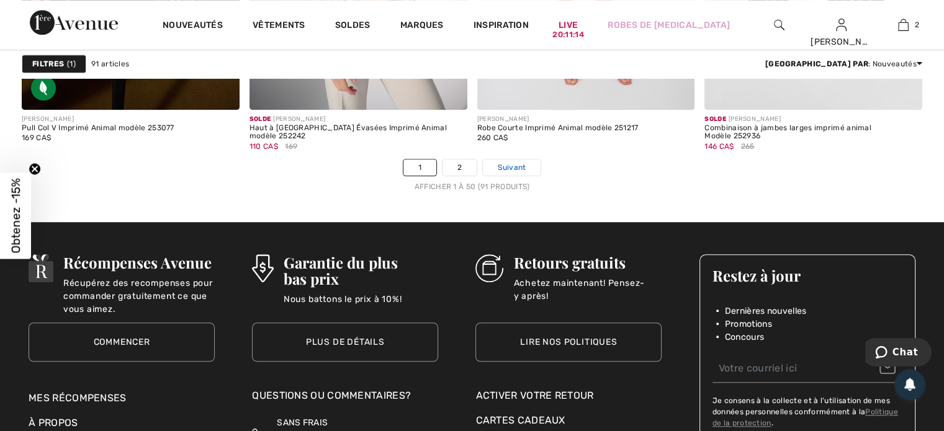
click at [506, 168] on span "Suivant" at bounding box center [512, 167] width 28 height 11
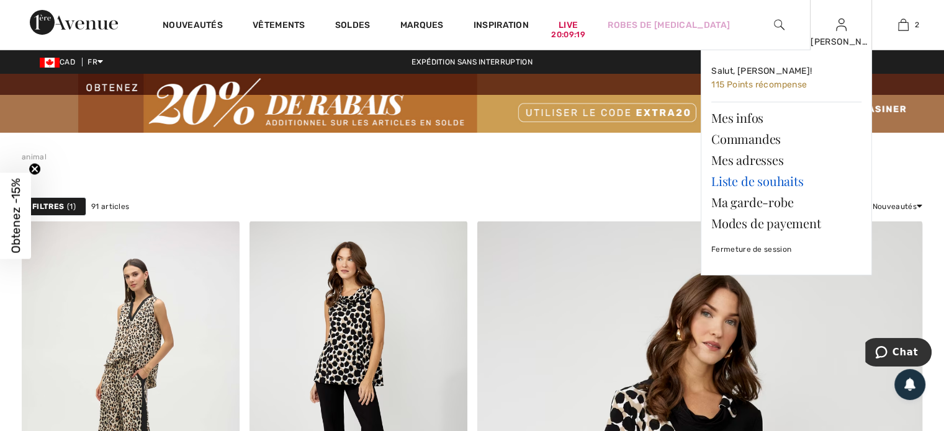
click at [787, 184] on link "Liste de souhaits" at bounding box center [786, 181] width 150 height 21
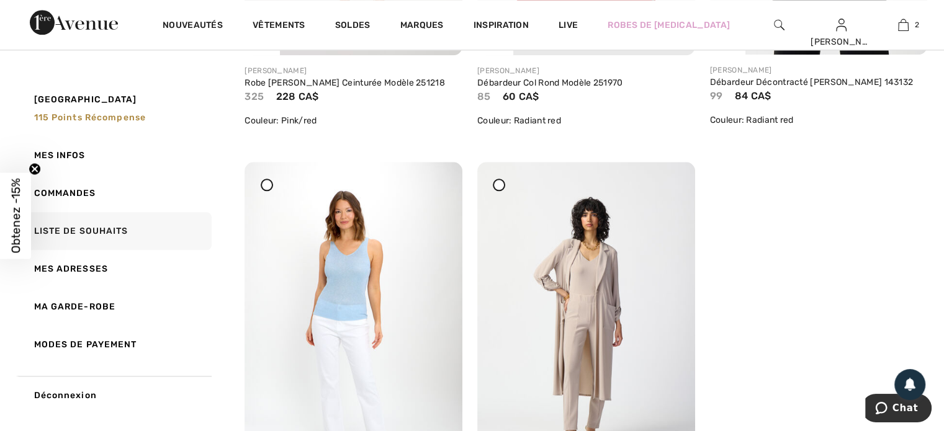
scroll to position [1365, 0]
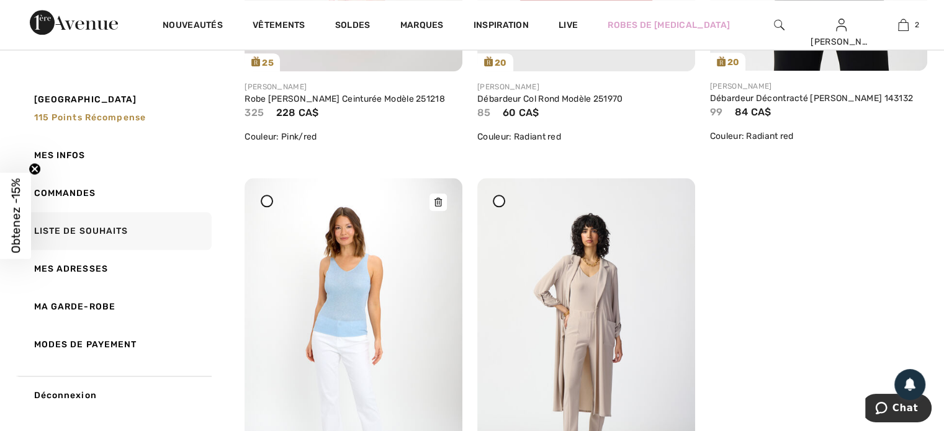
click at [354, 323] on img at bounding box center [353, 341] width 218 height 326
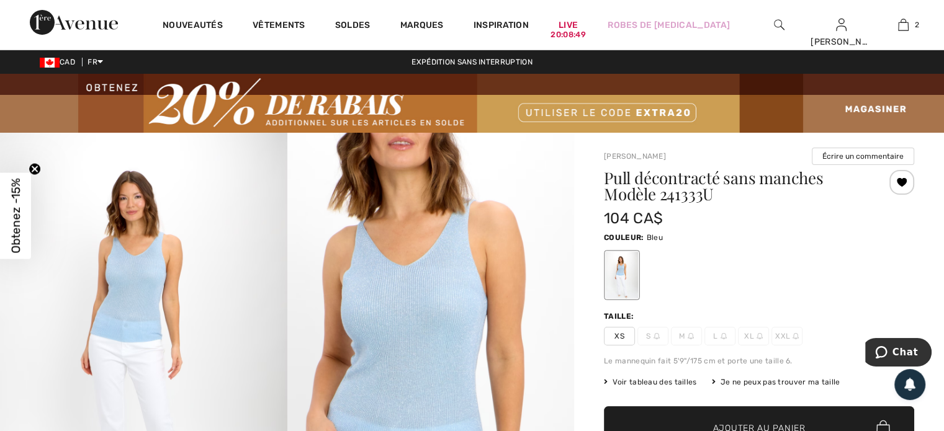
click at [149, 327] on img at bounding box center [143, 348] width 287 height 431
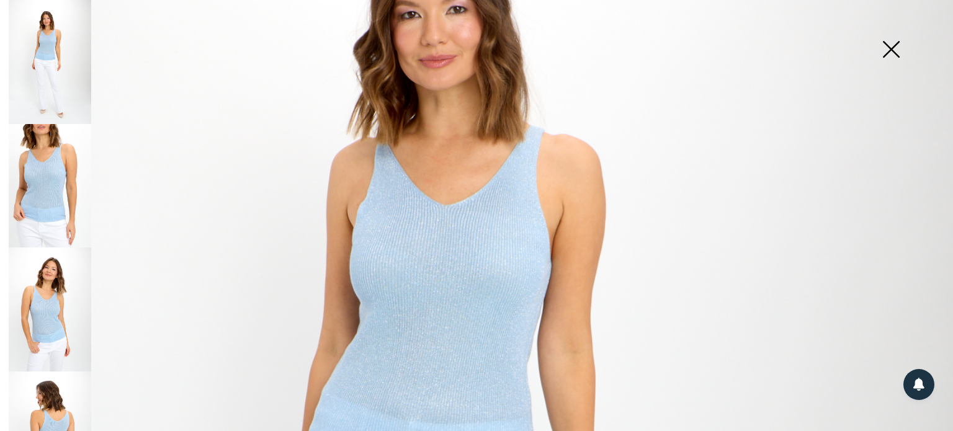
scroll to position [248, 0]
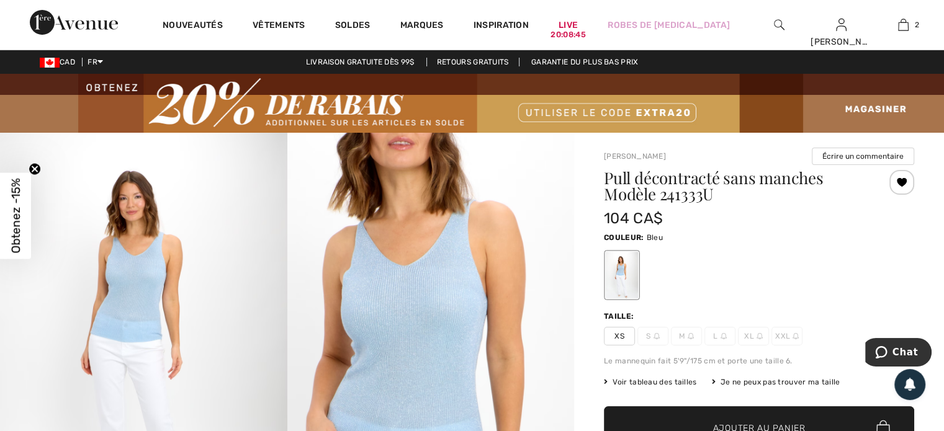
click at [439, 278] on img at bounding box center [430, 348] width 287 height 431
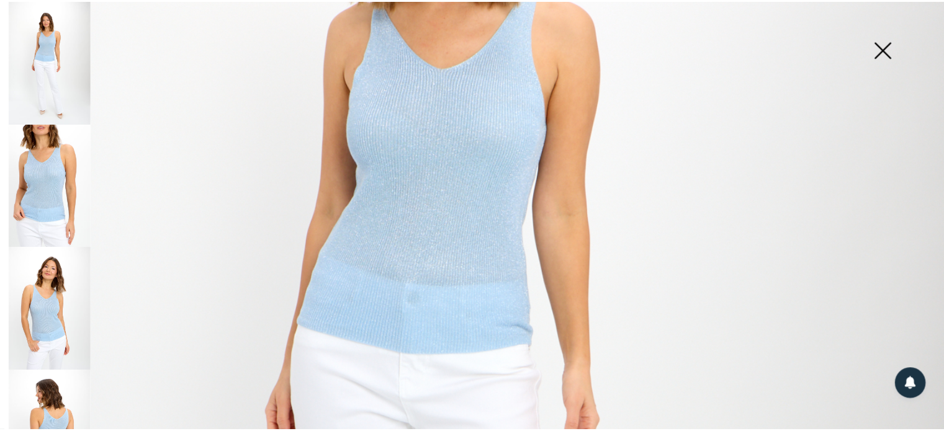
scroll to position [372, 0]
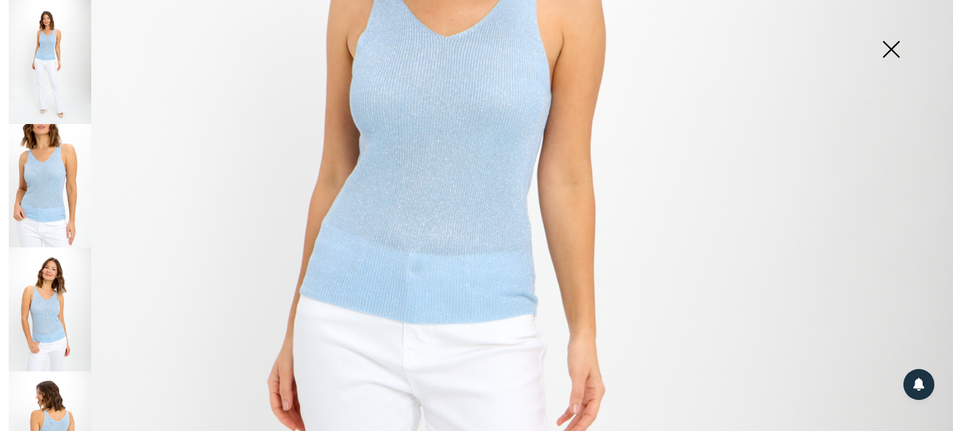
click at [27, 205] on img at bounding box center [50, 186] width 83 height 124
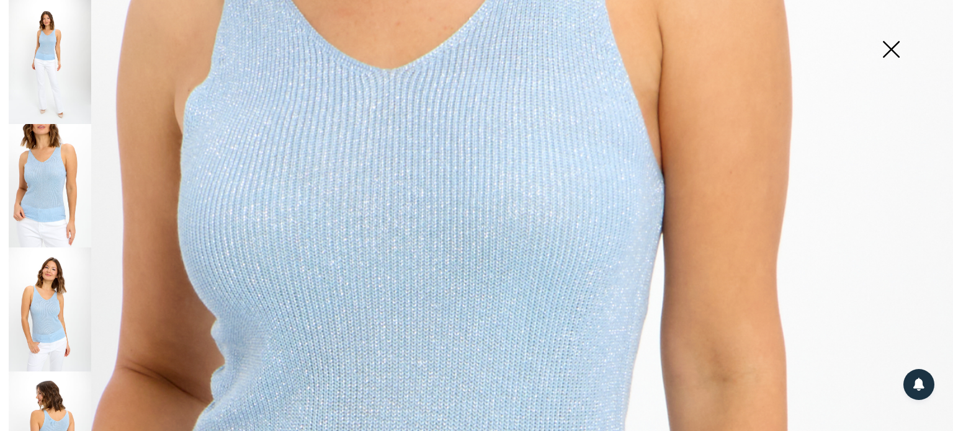
click at [51, 297] on img at bounding box center [50, 310] width 83 height 124
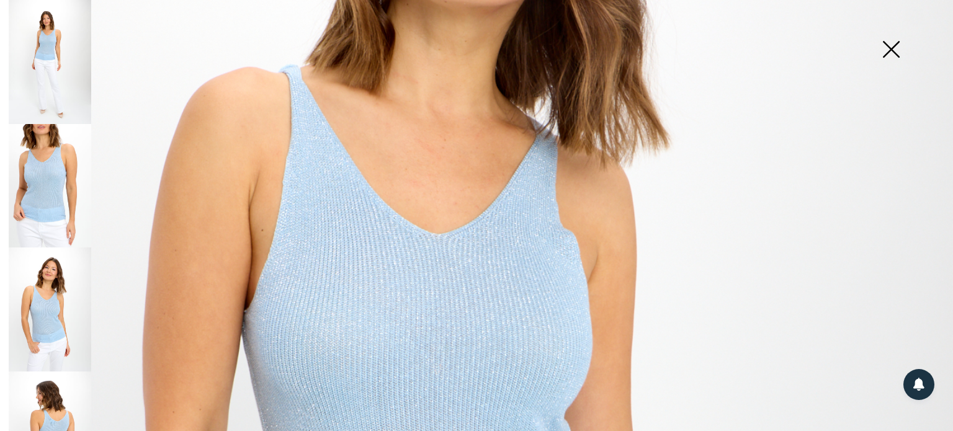
click at [895, 51] on img at bounding box center [891, 51] width 62 height 64
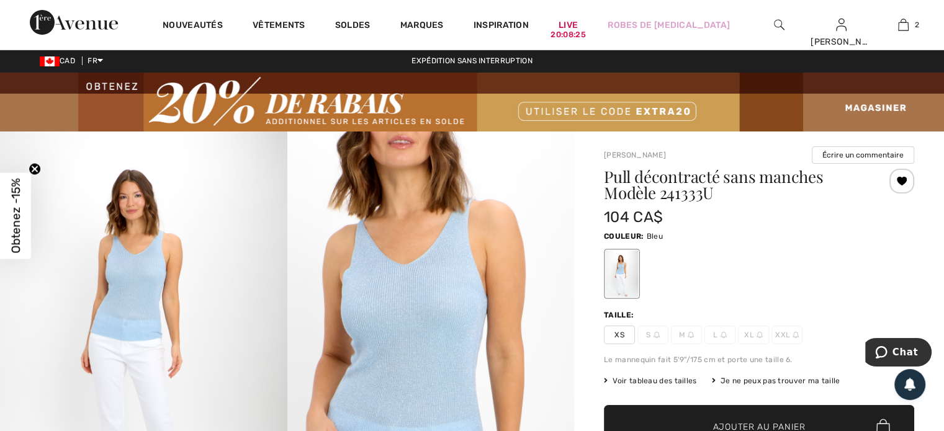
scroll to position [0, 0]
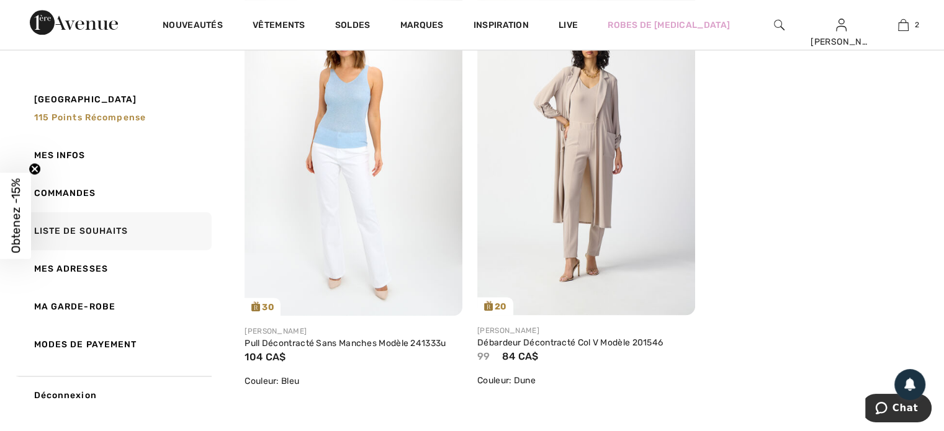
scroll to position [1559, 0]
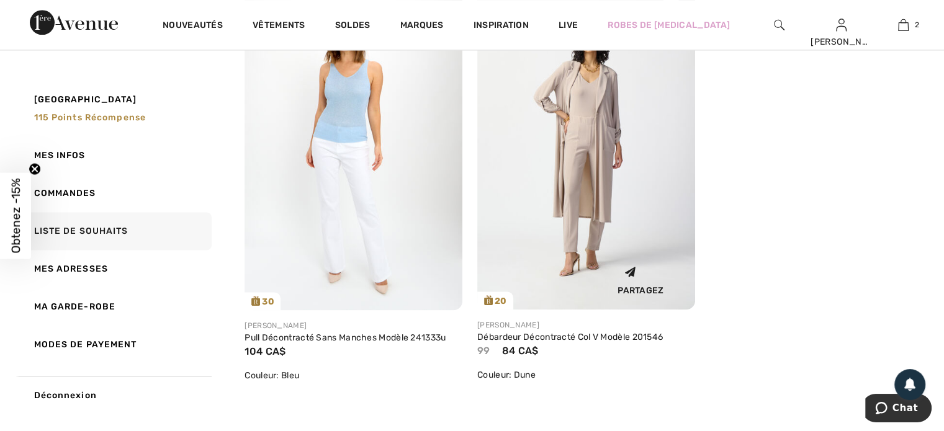
click at [581, 124] on img at bounding box center [586, 147] width 218 height 326
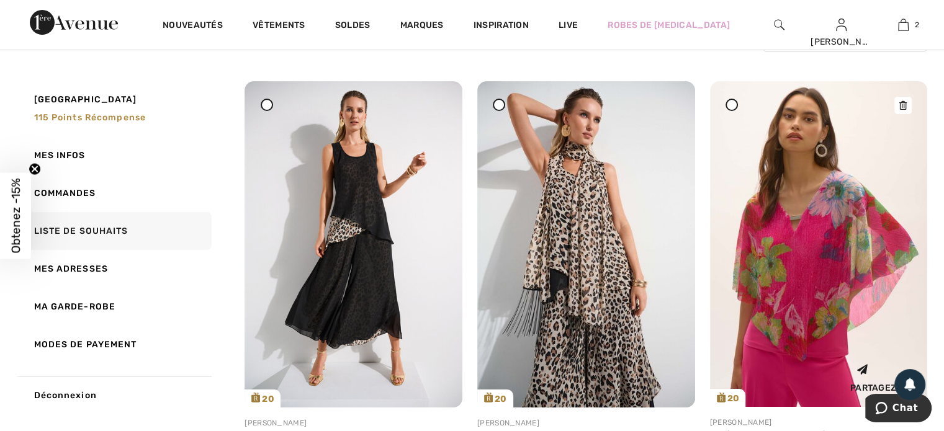
scroll to position [124, 0]
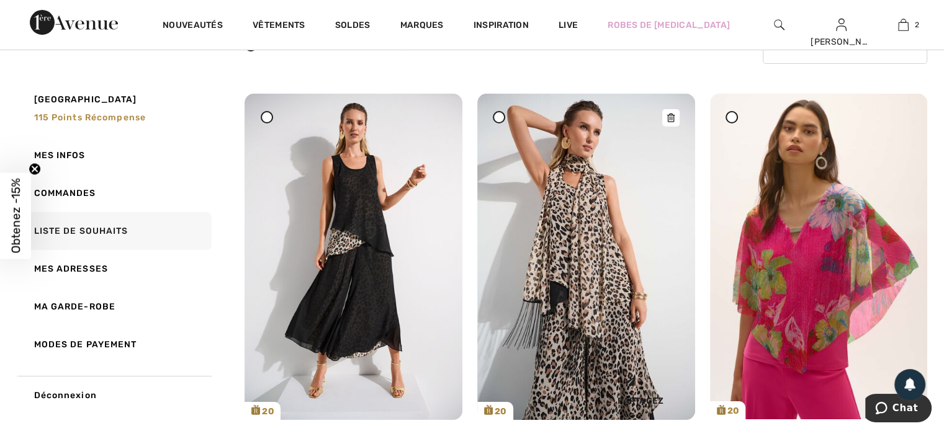
click at [609, 266] on img at bounding box center [586, 257] width 218 height 326
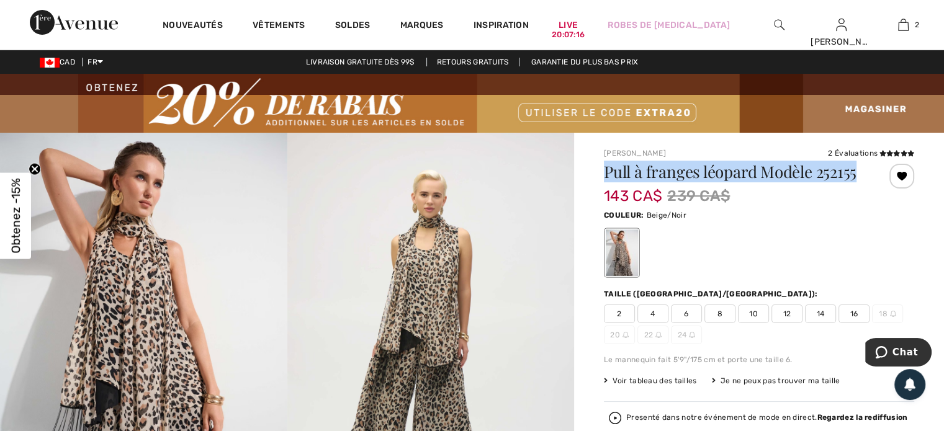
drag, startPoint x: 605, startPoint y: 173, endPoint x: 858, endPoint y: 176, distance: 252.5
click at [858, 176] on h1 "Pull à franges léopard Modèle 252155" at bounding box center [733, 172] width 259 height 16
copy h1 "Pull à franges léopard Modèle 252155"
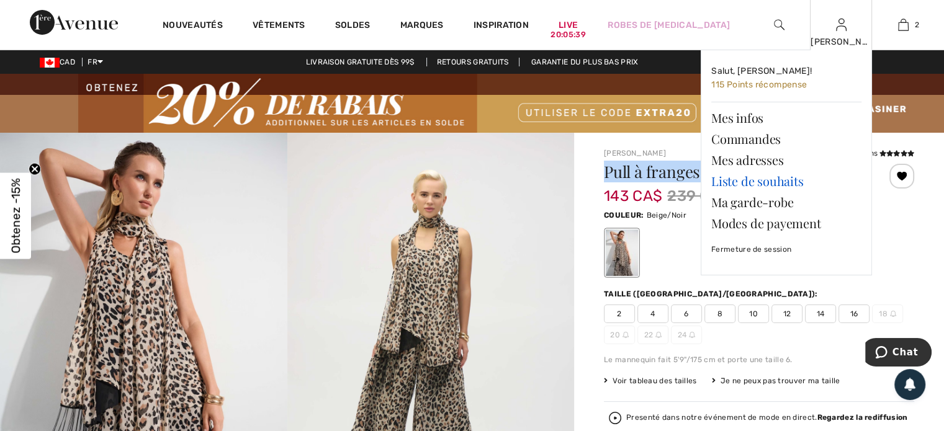
click at [763, 182] on link "Liste de souhaits" at bounding box center [786, 181] width 150 height 21
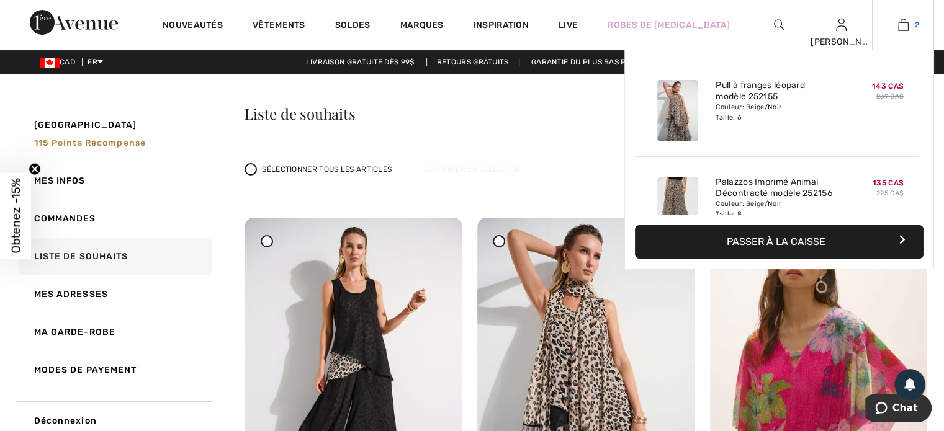
click at [901, 21] on img at bounding box center [903, 24] width 11 height 15
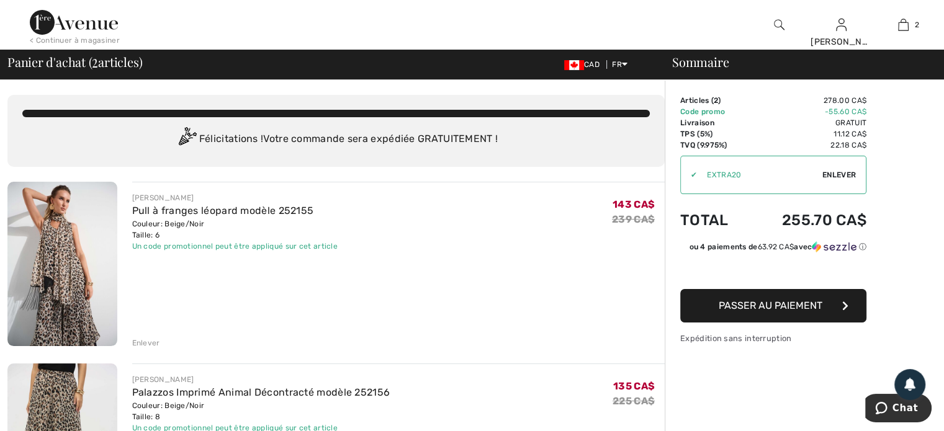
click at [69, 275] on img at bounding box center [62, 264] width 110 height 164
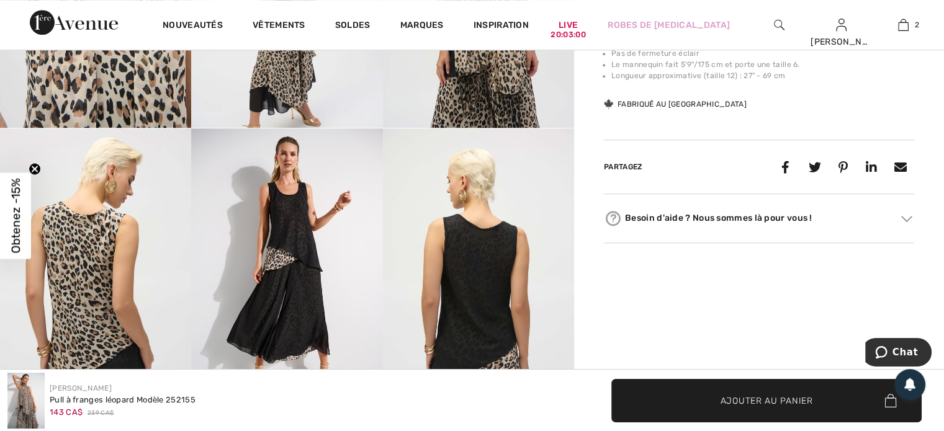
scroll to position [1055, 0]
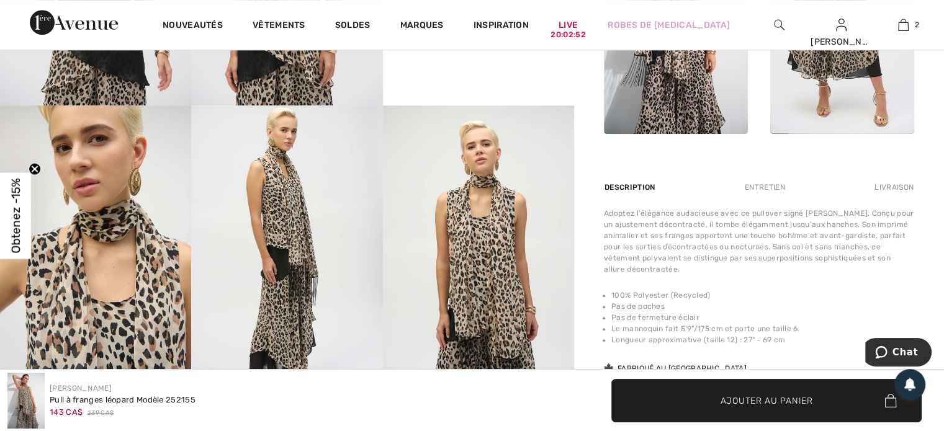
click at [313, 275] on img at bounding box center [286, 248] width 191 height 287
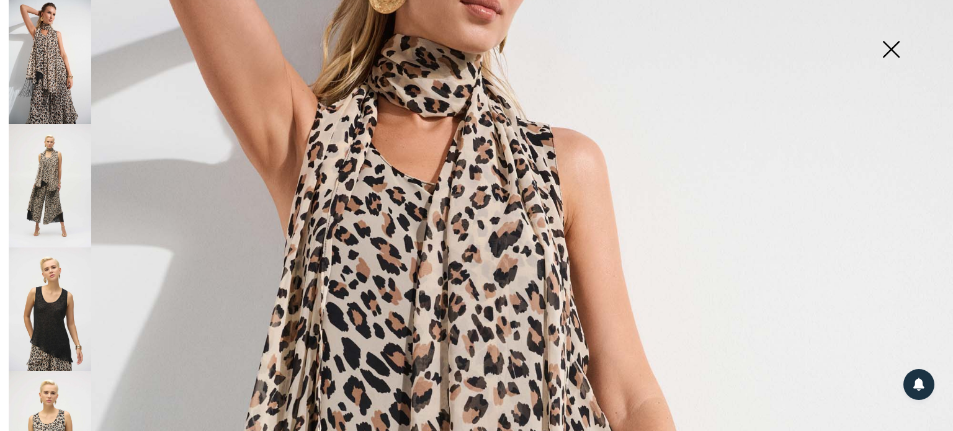
scroll to position [177, 0]
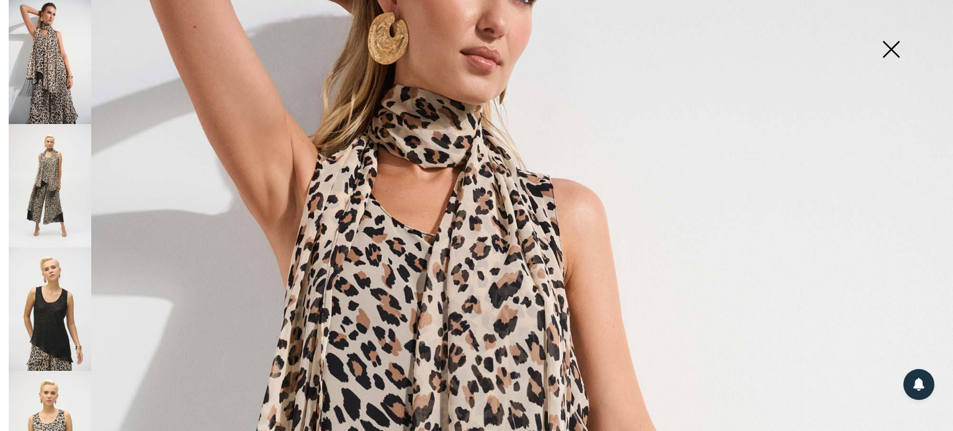
click at [38, 175] on img at bounding box center [50, 185] width 83 height 123
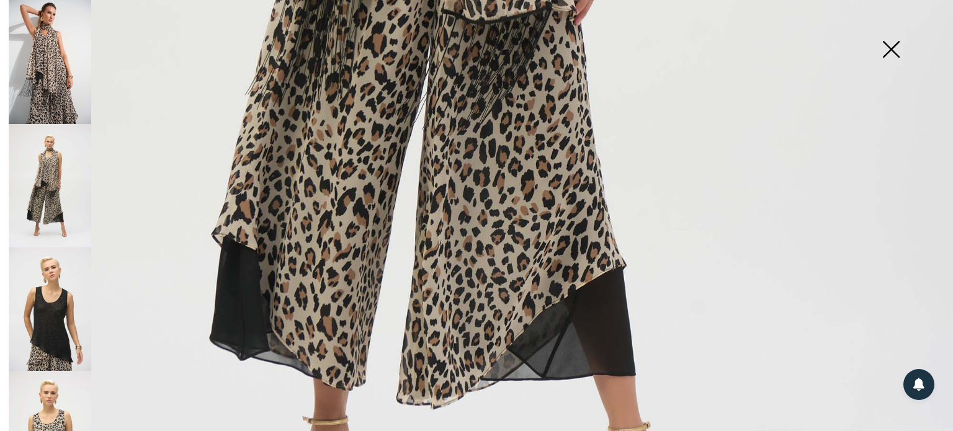
scroll to position [798, 0]
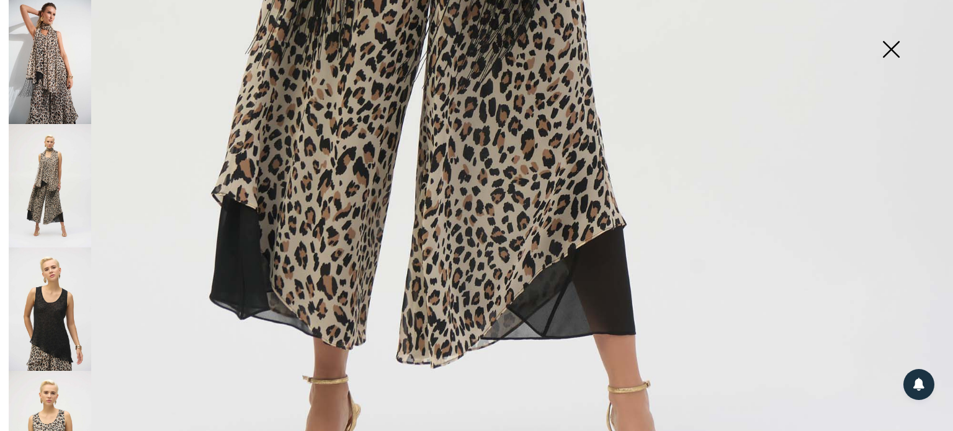
click at [60, 287] on img at bounding box center [50, 309] width 83 height 123
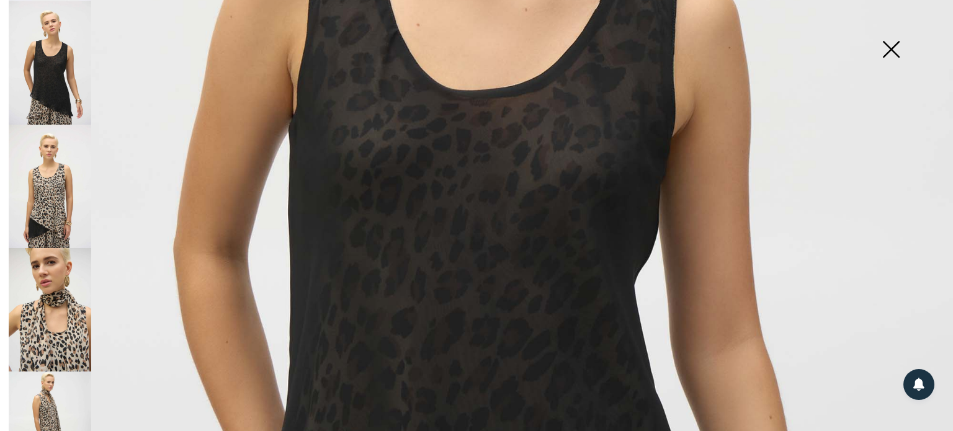
scroll to position [248, 0]
click at [53, 194] on img at bounding box center [50, 184] width 83 height 123
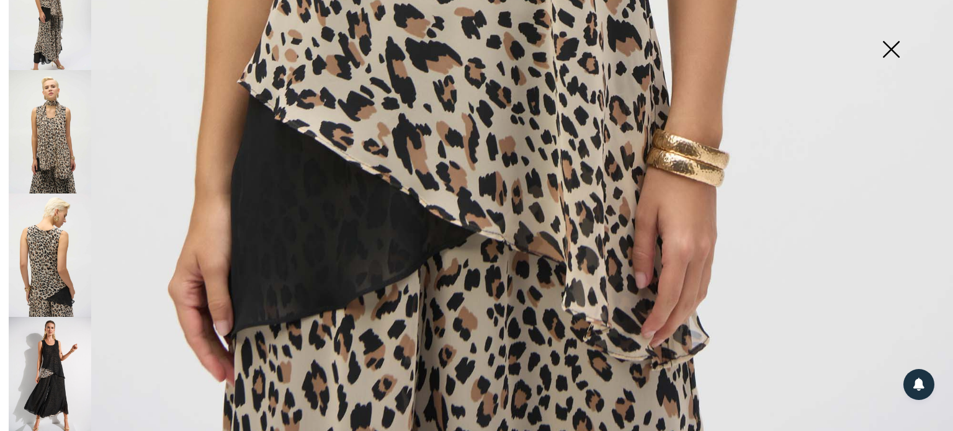
scroll to position [744, 0]
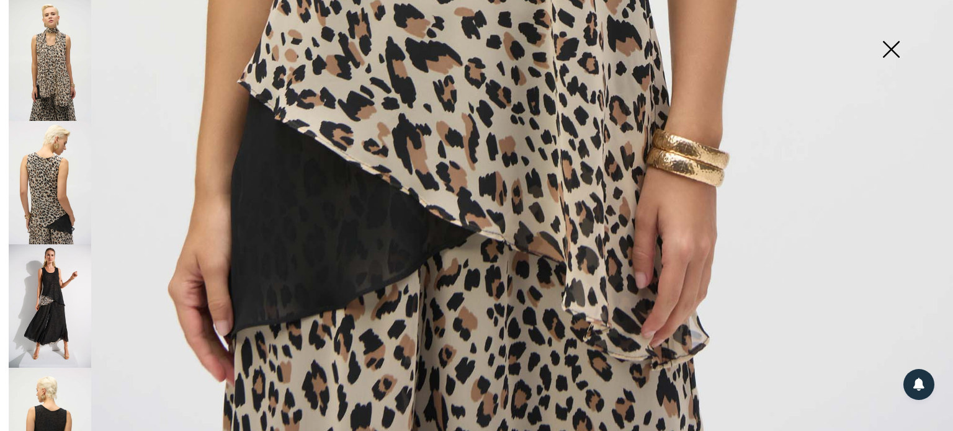
click at [63, 283] on img at bounding box center [50, 306] width 83 height 124
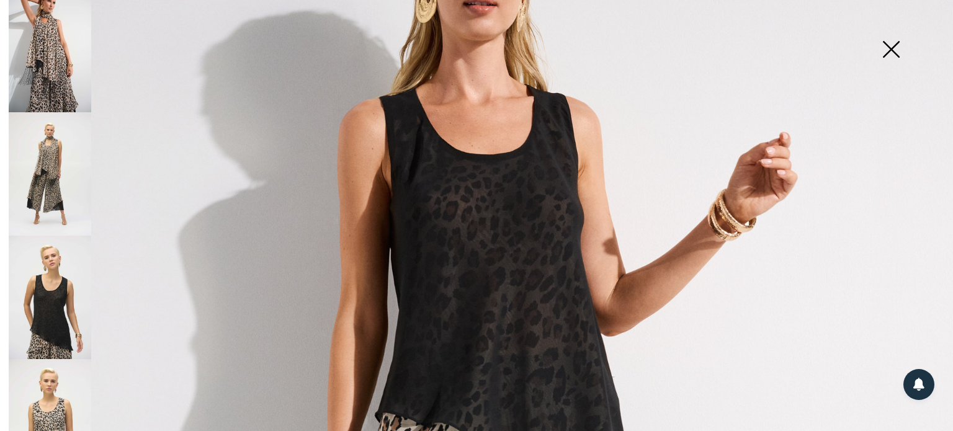
scroll to position [0, 0]
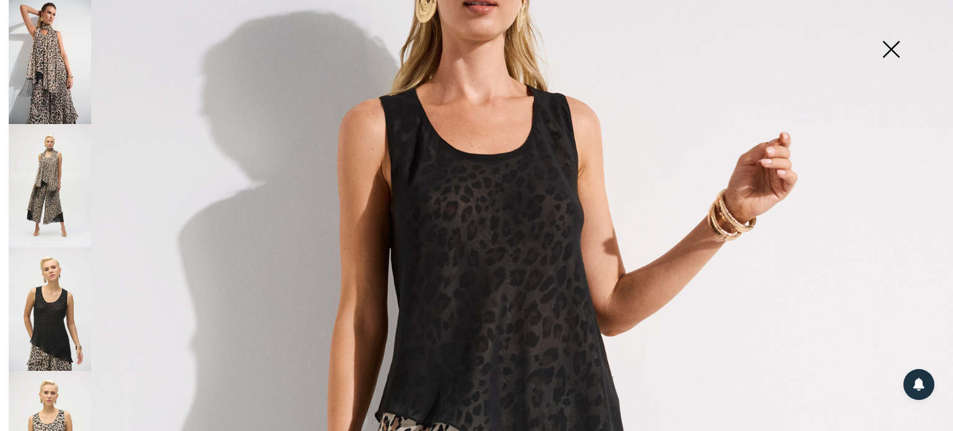
click at [893, 54] on img at bounding box center [891, 51] width 62 height 64
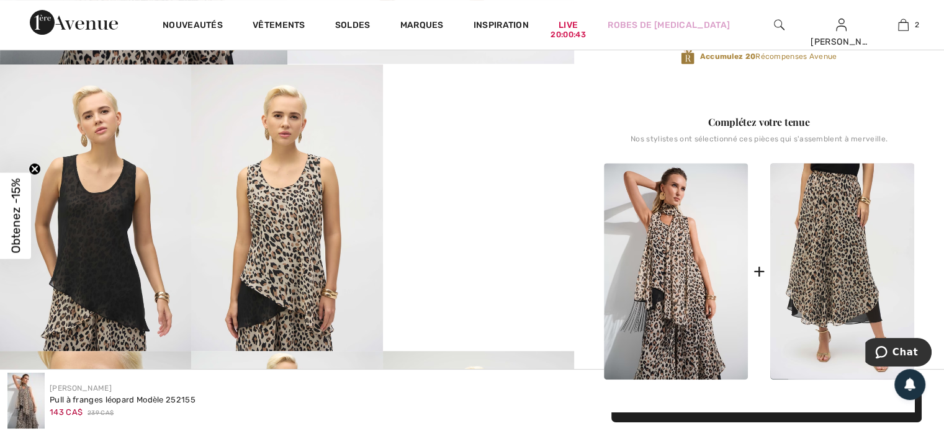
scroll to position [496, 0]
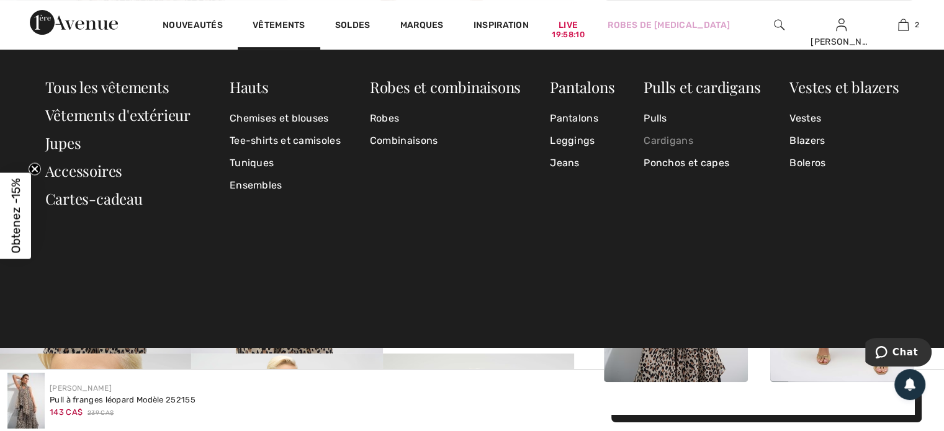
click at [666, 136] on link "Cardigans" at bounding box center [701, 141] width 117 height 22
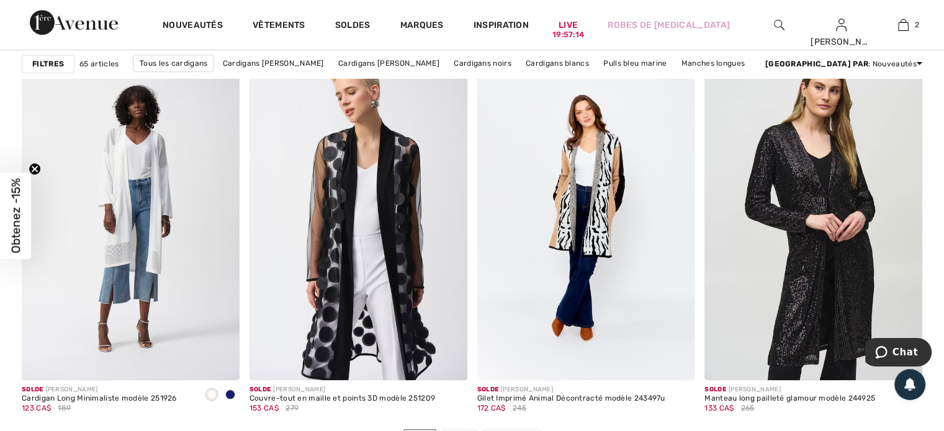
scroll to position [5707, 0]
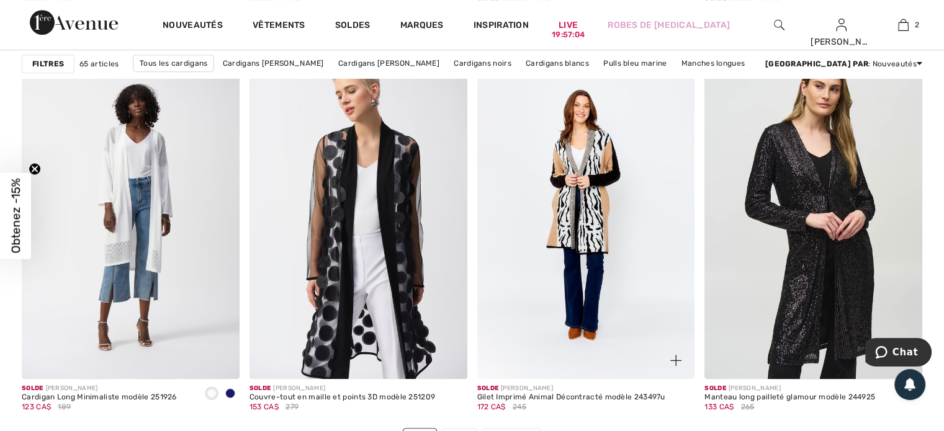
click at [600, 245] on img at bounding box center [586, 215] width 218 height 326
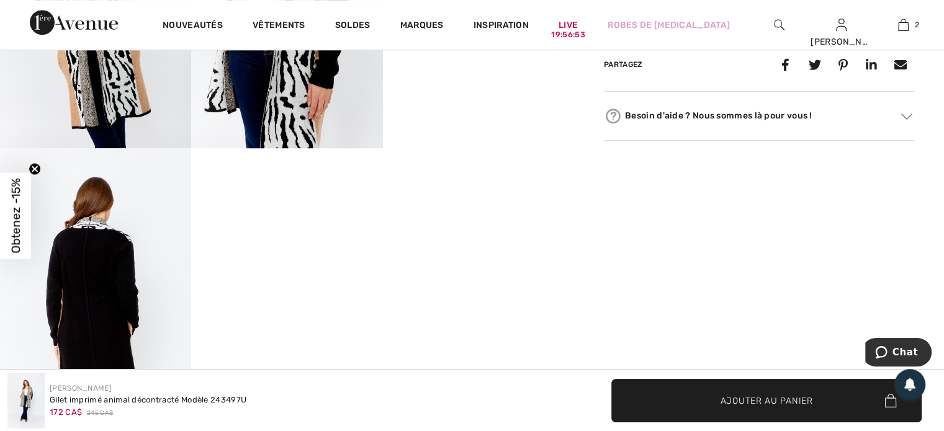
scroll to position [496, 0]
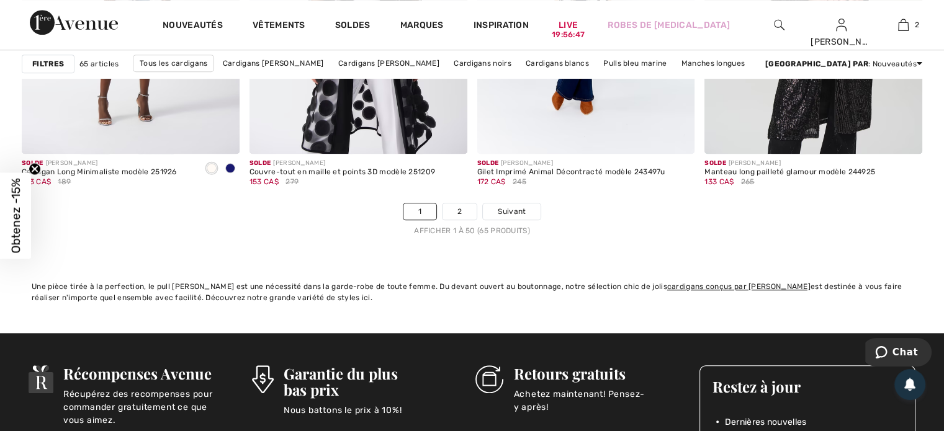
scroll to position [5893, 0]
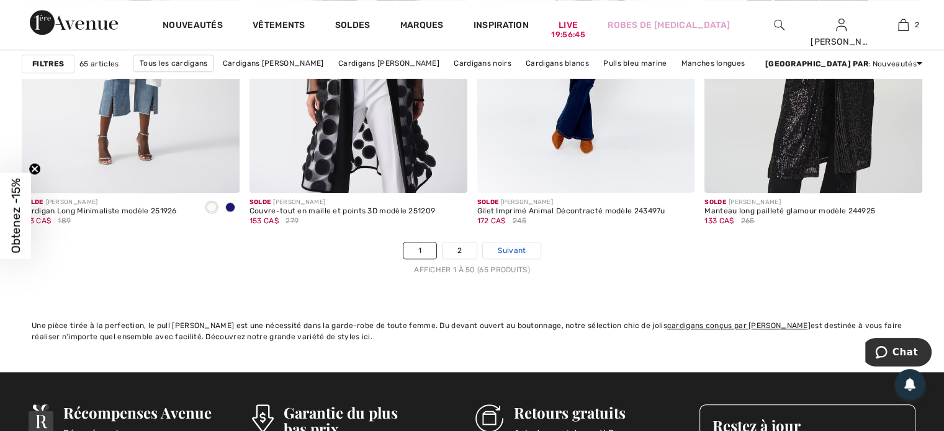
click at [512, 250] on span "Suivant" at bounding box center [512, 250] width 28 height 11
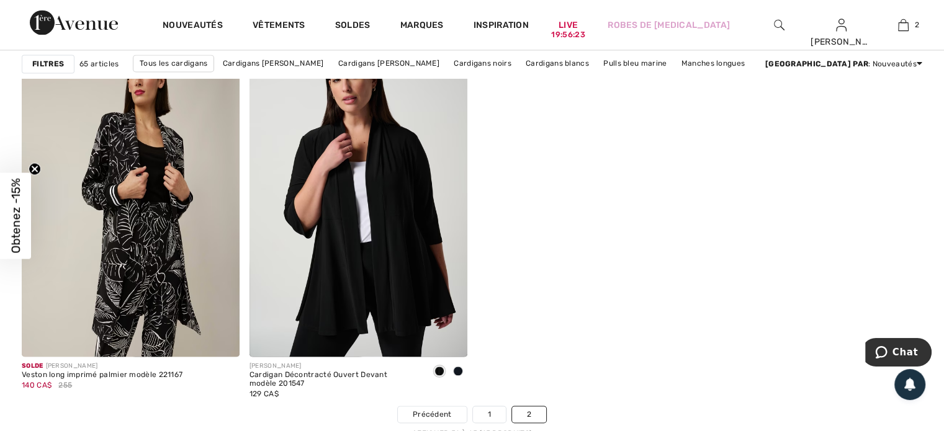
scroll to position [1923, 0]
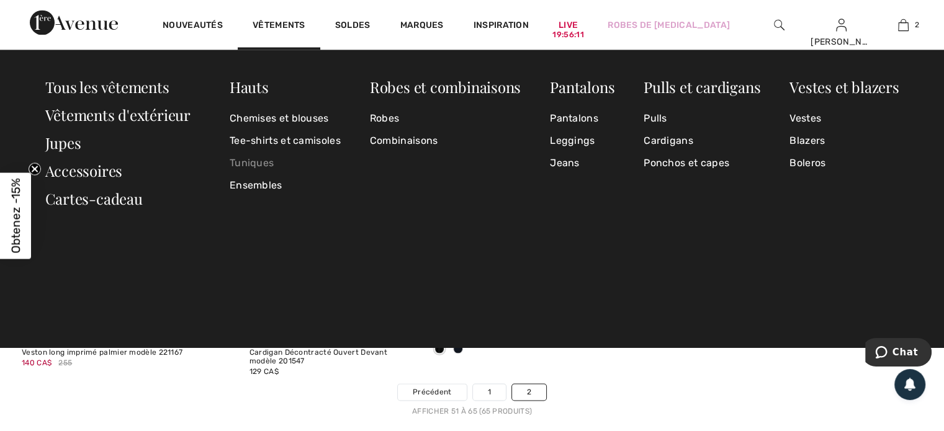
click at [243, 163] on link "Tuniques" at bounding box center [285, 163] width 111 height 22
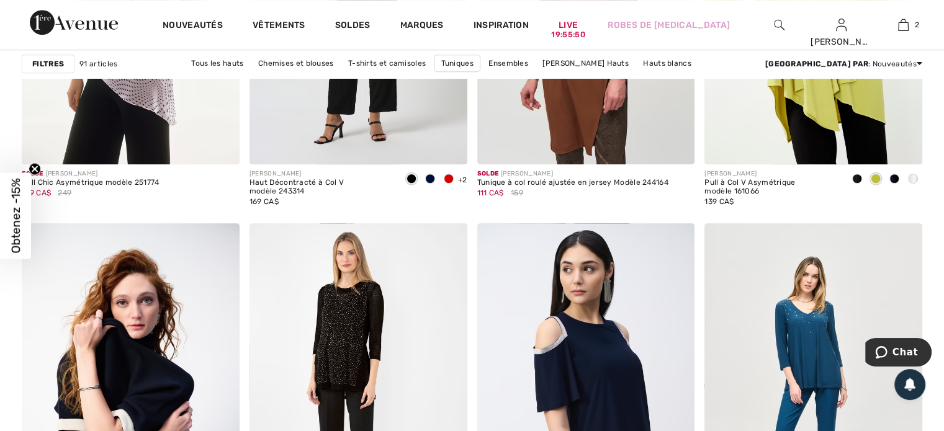
scroll to position [5707, 0]
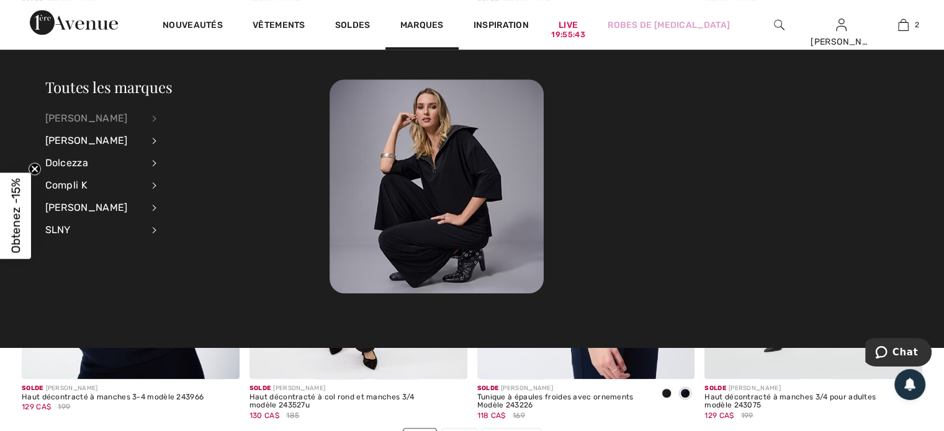
click at [143, 116] on div "[PERSON_NAME]" at bounding box center [93, 118] width 97 height 22
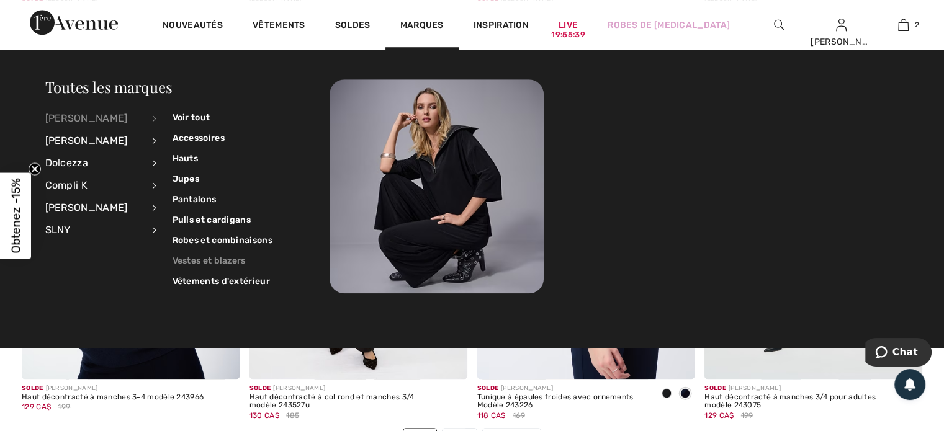
click at [197, 260] on link "Vestes et blazers" at bounding box center [222, 261] width 100 height 20
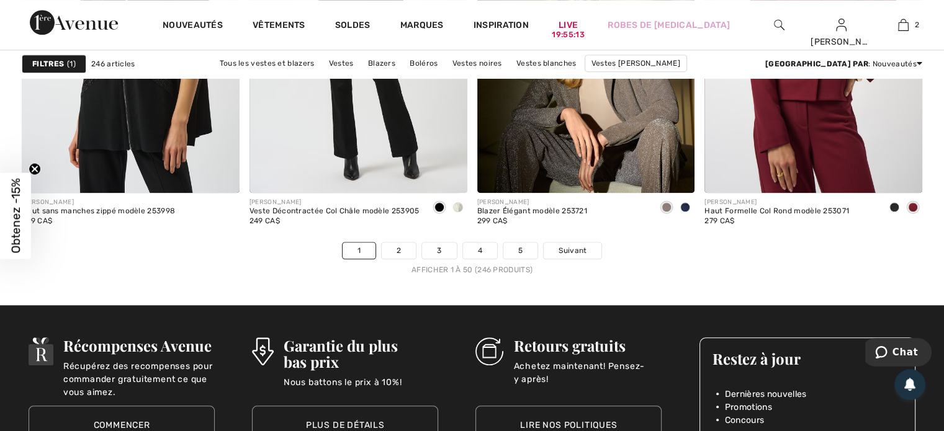
scroll to position [5893, 0]
click at [406, 248] on link "2" at bounding box center [399, 251] width 34 height 16
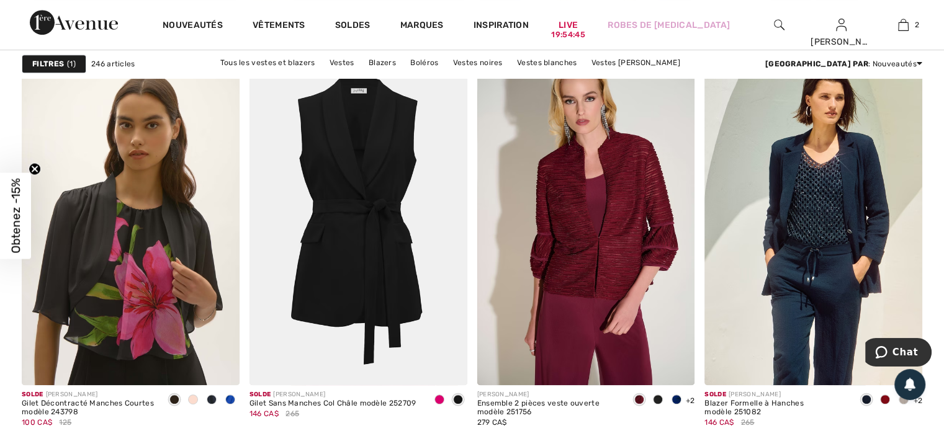
scroll to position [5335, 0]
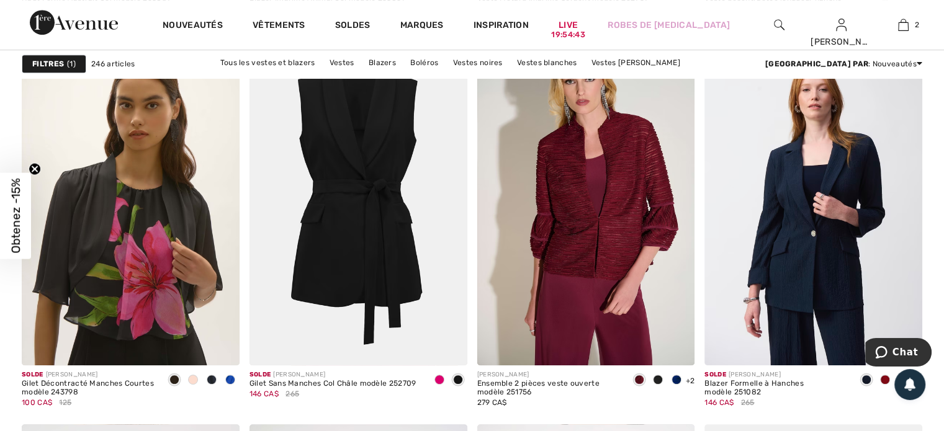
click at [804, 252] on img at bounding box center [813, 202] width 218 height 326
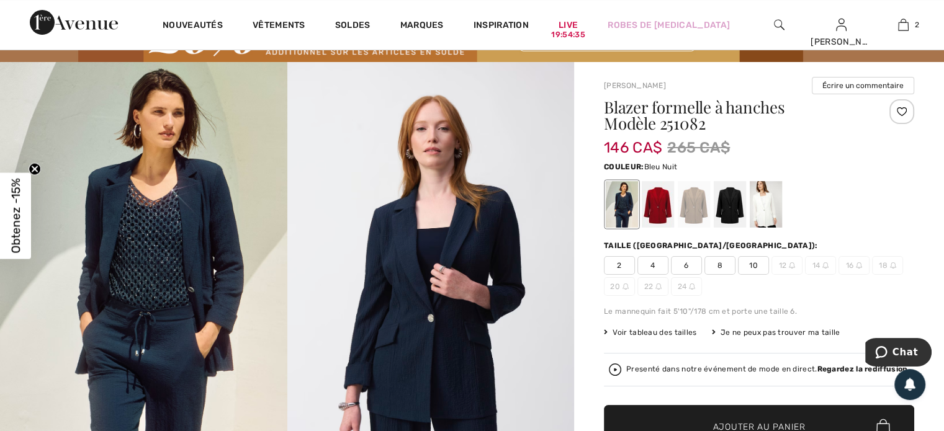
scroll to position [62, 0]
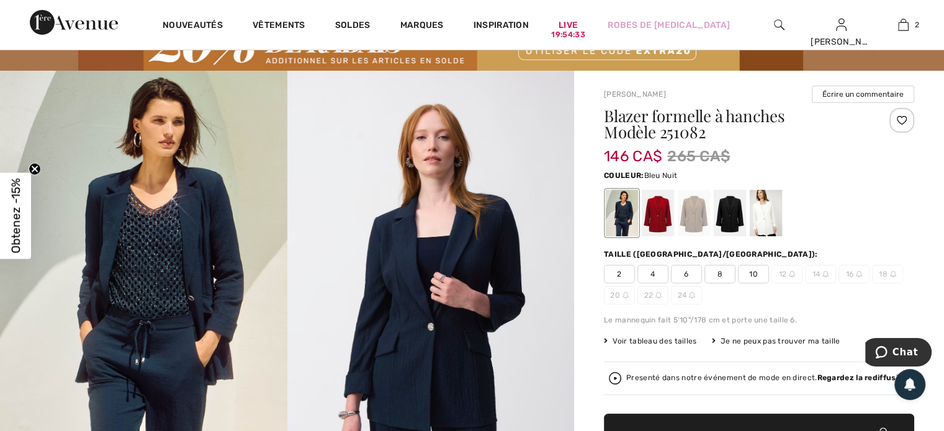
click at [901, 120] on div at bounding box center [901, 120] width 25 height 25
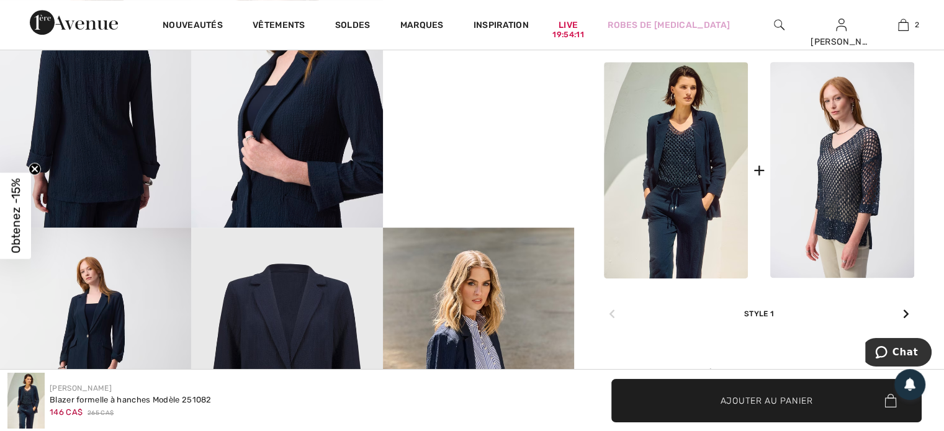
scroll to position [620, 0]
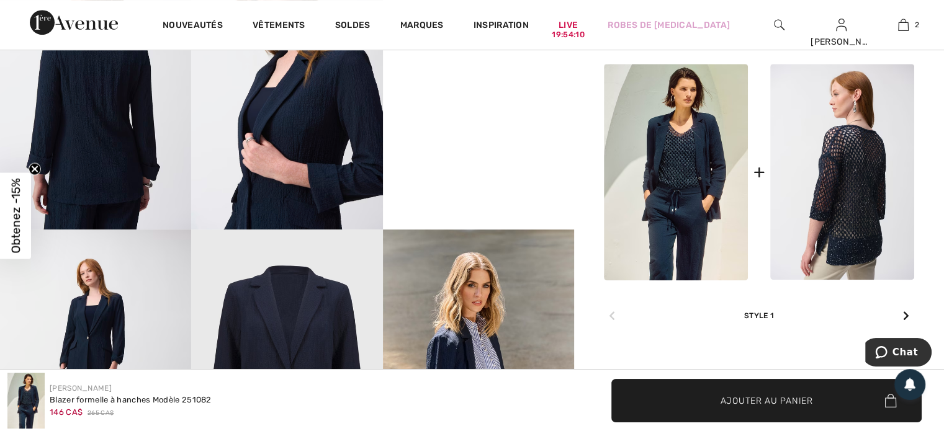
click at [840, 208] on img at bounding box center [842, 172] width 144 height 216
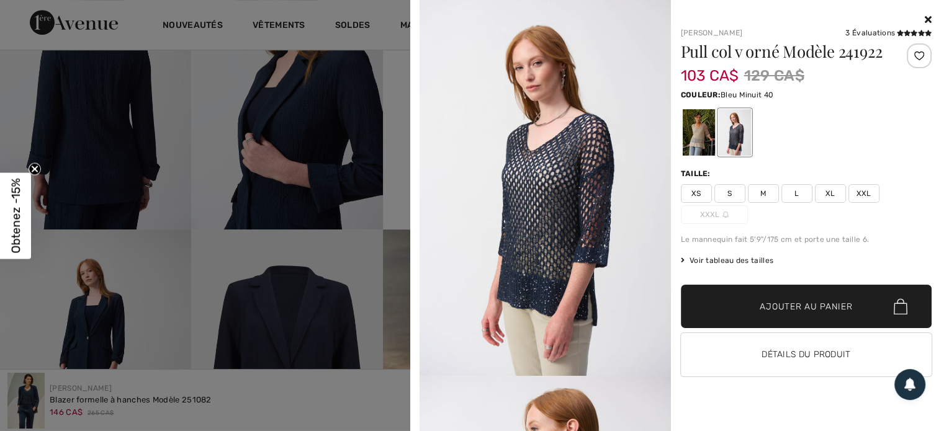
click at [928, 19] on icon at bounding box center [927, 19] width 7 height 10
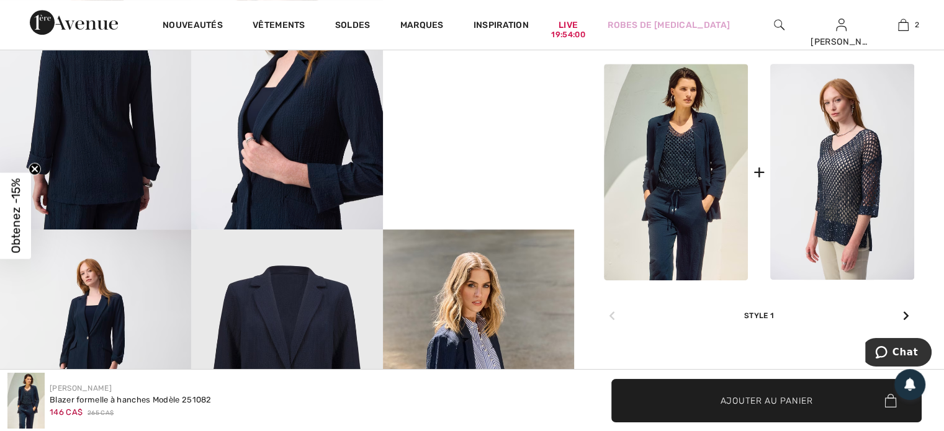
click at [908, 315] on icon at bounding box center [906, 316] width 6 height 10
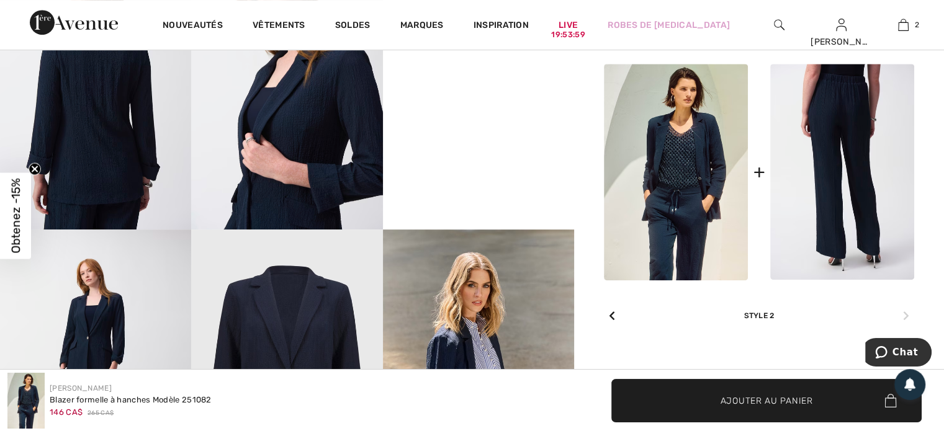
click at [832, 172] on img at bounding box center [842, 172] width 144 height 216
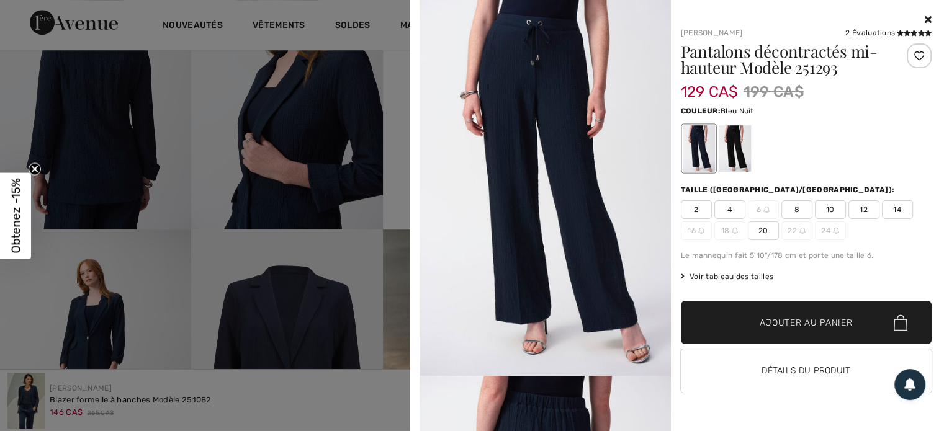
click at [914, 56] on div at bounding box center [918, 55] width 25 height 25
click at [337, 277] on div at bounding box center [472, 215] width 944 height 431
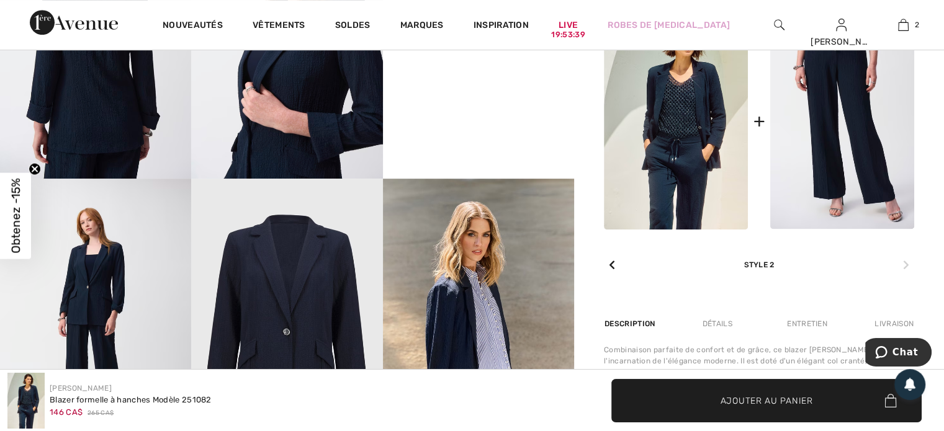
scroll to position [682, 0]
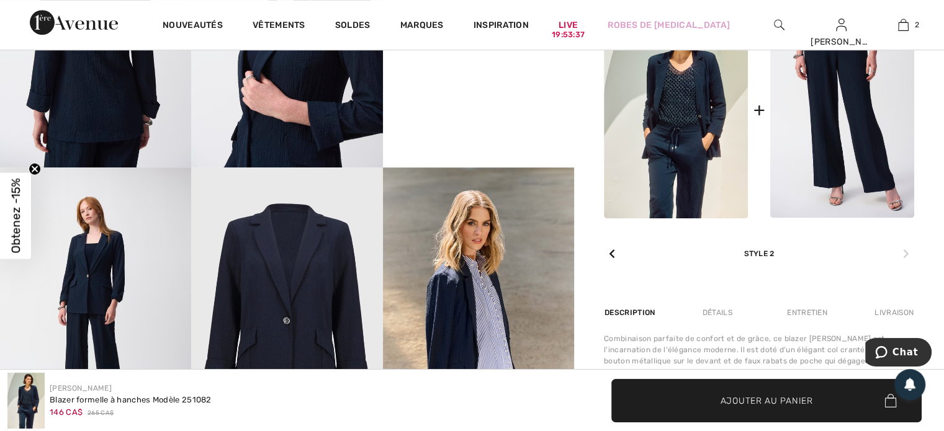
click at [612, 254] on icon at bounding box center [612, 254] width 6 height 10
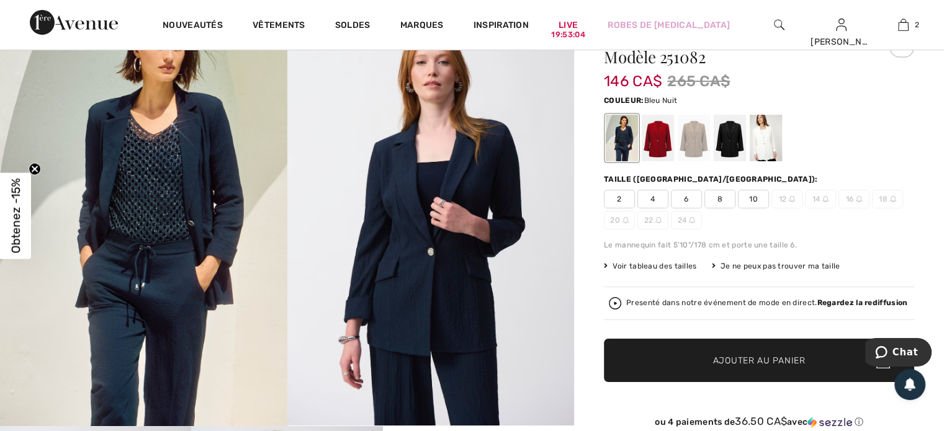
scroll to position [62, 0]
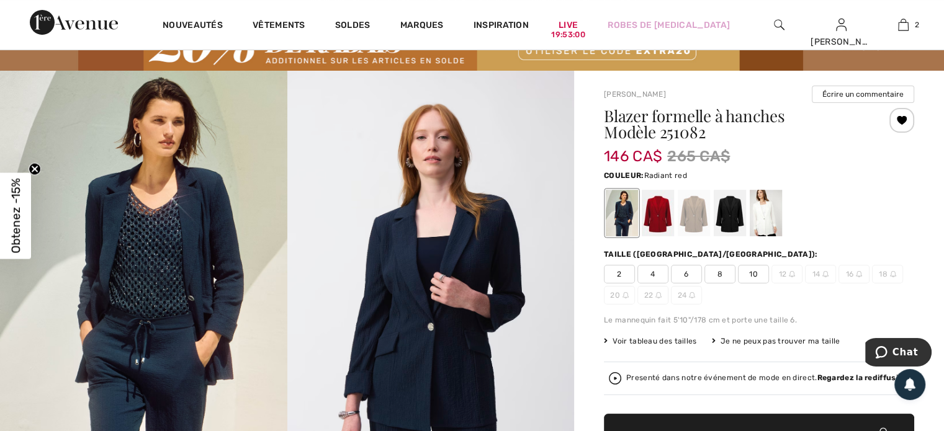
click at [656, 212] on div at bounding box center [657, 213] width 32 height 47
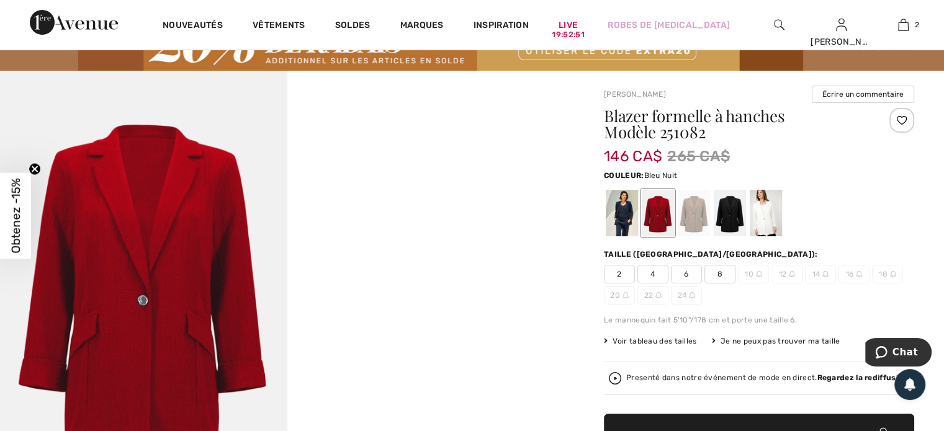
click at [620, 220] on div at bounding box center [621, 213] width 32 height 47
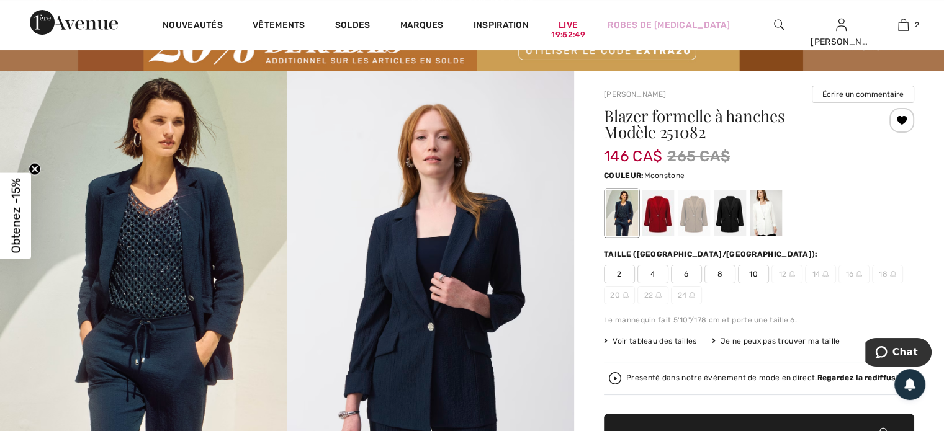
click at [697, 212] on div at bounding box center [693, 213] width 32 height 47
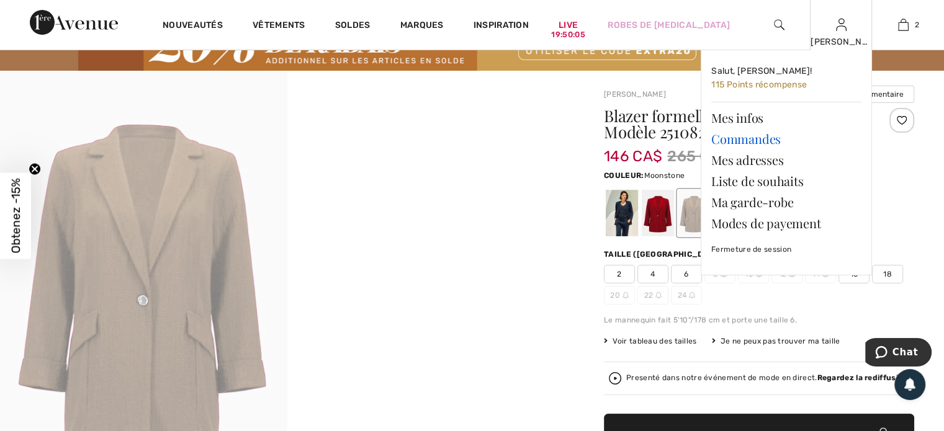
click at [758, 136] on link "Commandes" at bounding box center [786, 138] width 150 height 21
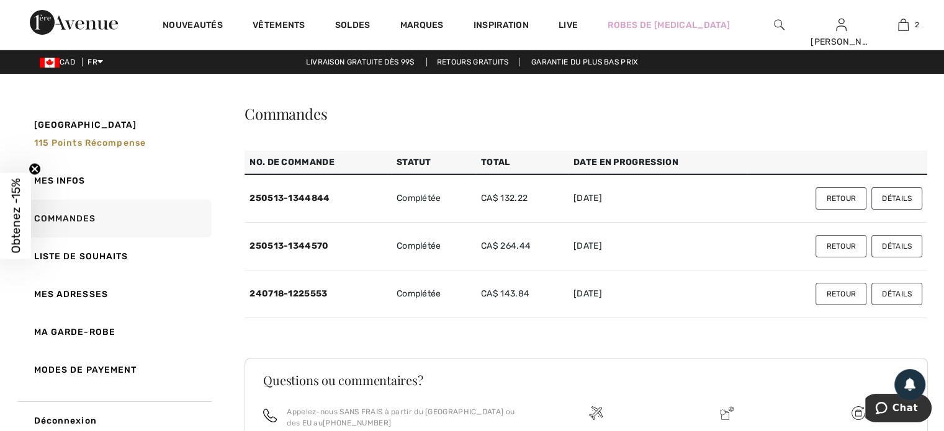
click at [906, 297] on button "Détails" at bounding box center [896, 294] width 51 height 22
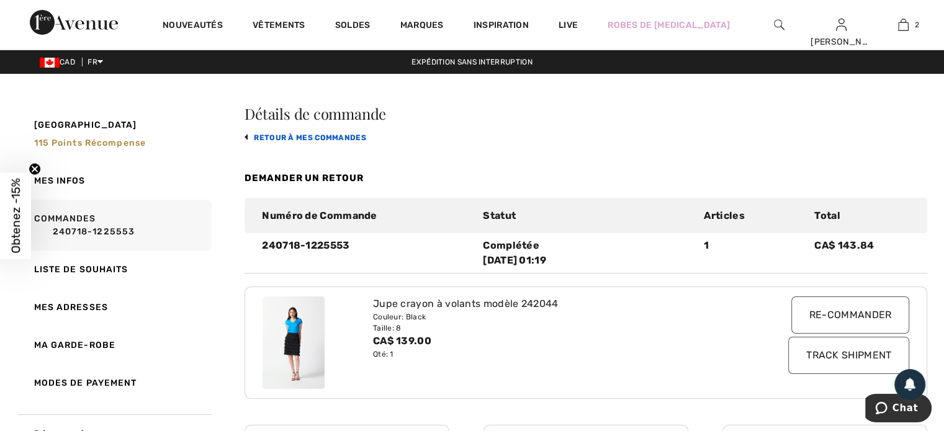
click at [269, 133] on link "retour à mes commandes" at bounding box center [305, 137] width 122 height 9
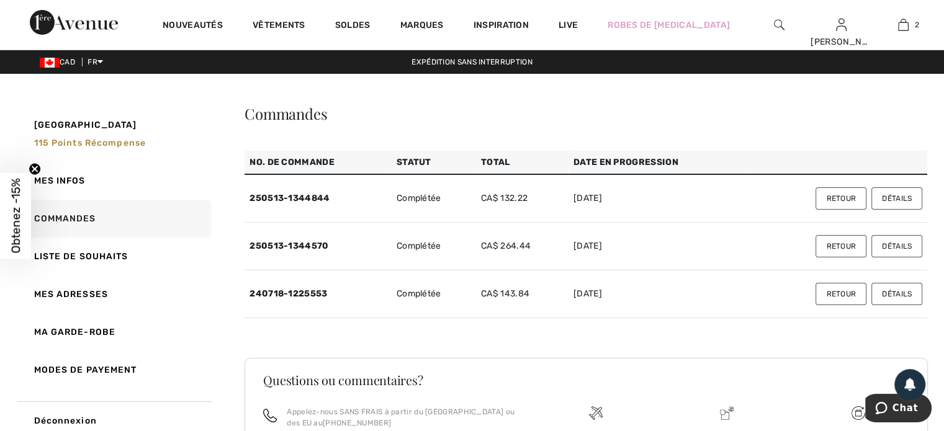
click at [898, 251] on button "Détails" at bounding box center [896, 246] width 51 height 22
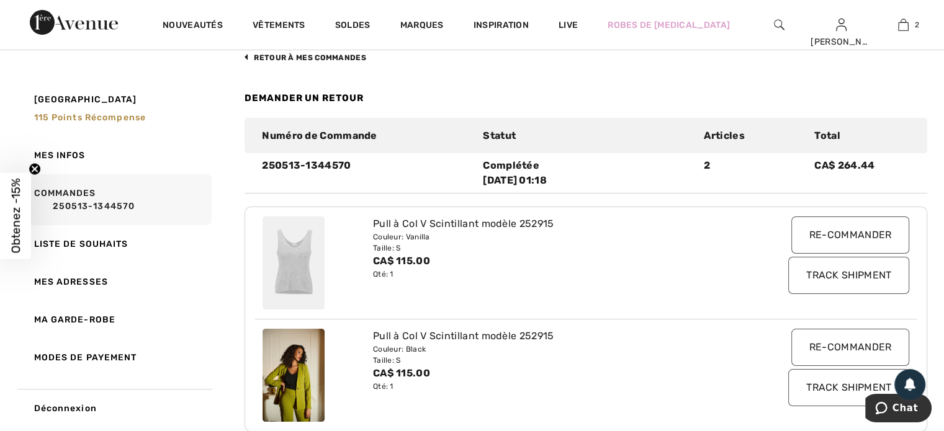
scroll to position [62, 0]
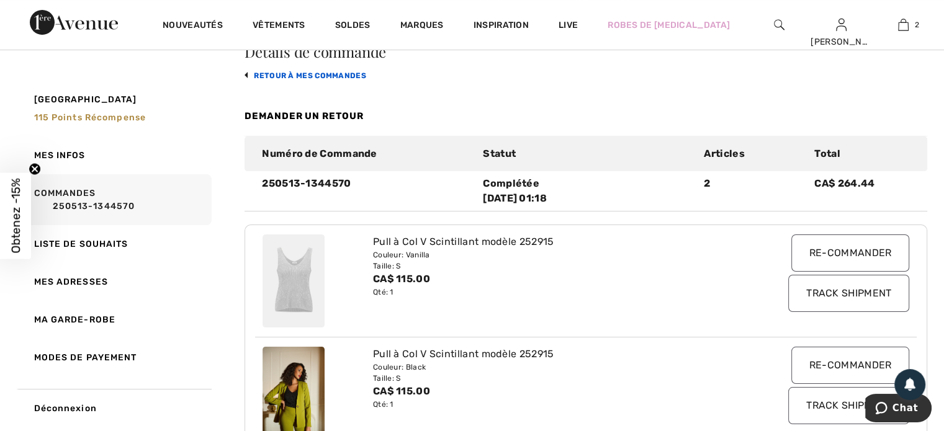
click at [275, 76] on link "retour à mes commandes" at bounding box center [305, 75] width 122 height 9
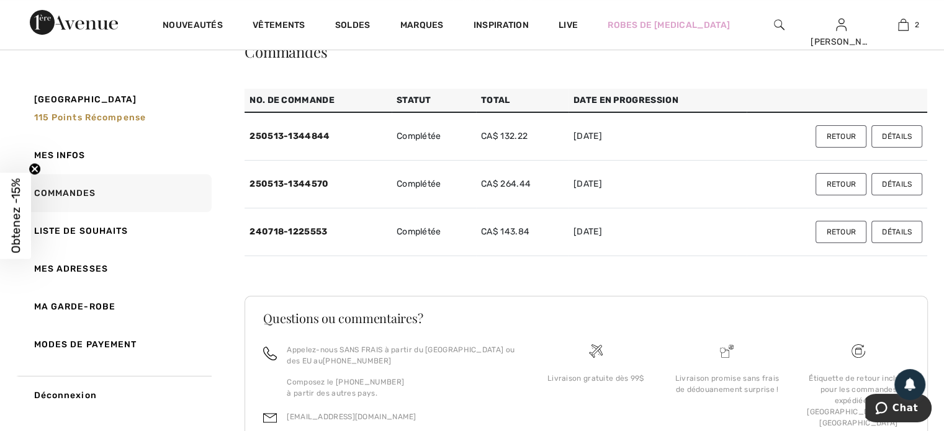
click at [898, 136] on button "Détails" at bounding box center [896, 136] width 51 height 22
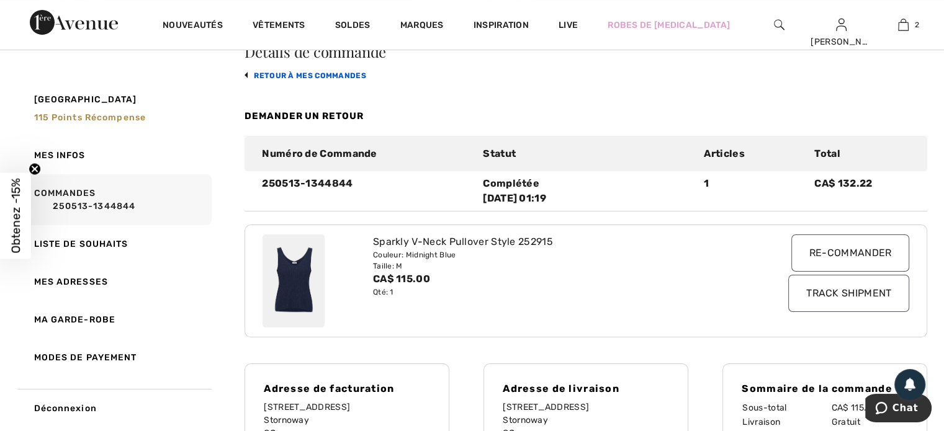
click at [275, 76] on link "retour à mes commandes" at bounding box center [305, 75] width 122 height 9
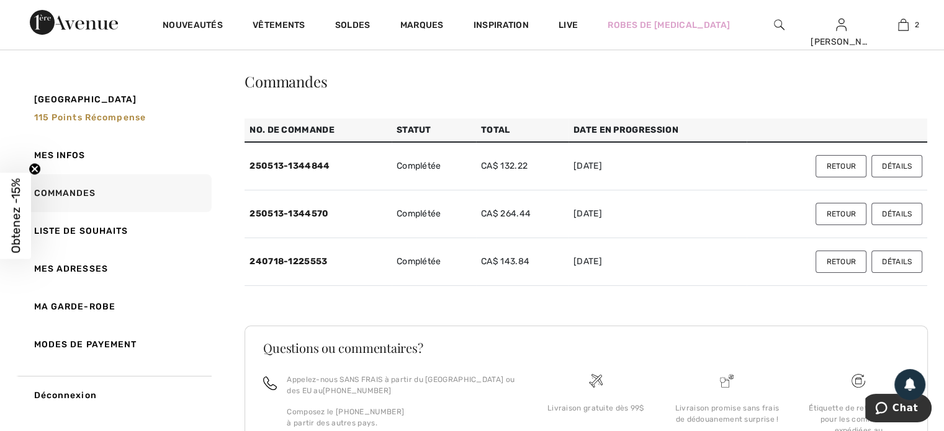
scroll to position [19, 0]
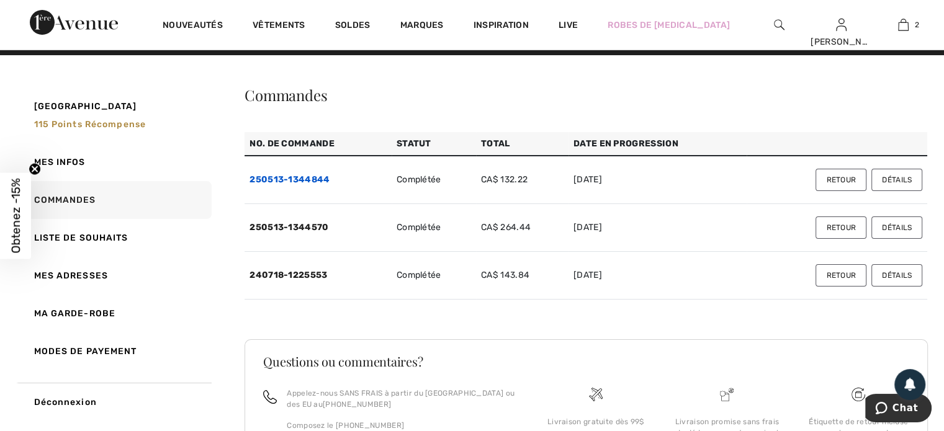
click at [316, 179] on link "250513-1344844" at bounding box center [289, 179] width 80 height 11
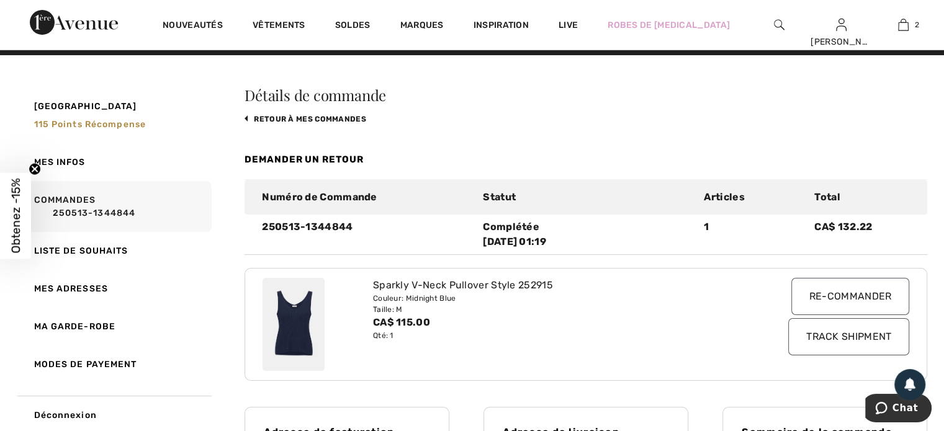
click at [839, 297] on input "Re-commander" at bounding box center [850, 296] width 118 height 37
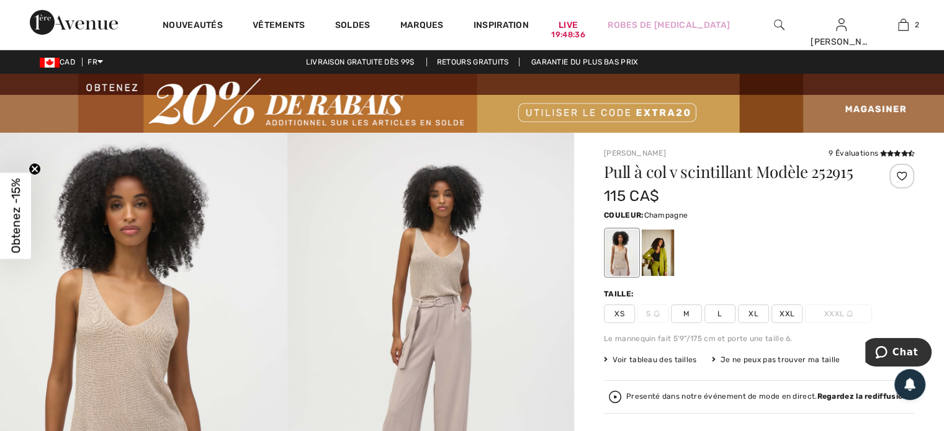
click at [901, 176] on div at bounding box center [901, 176] width 25 height 25
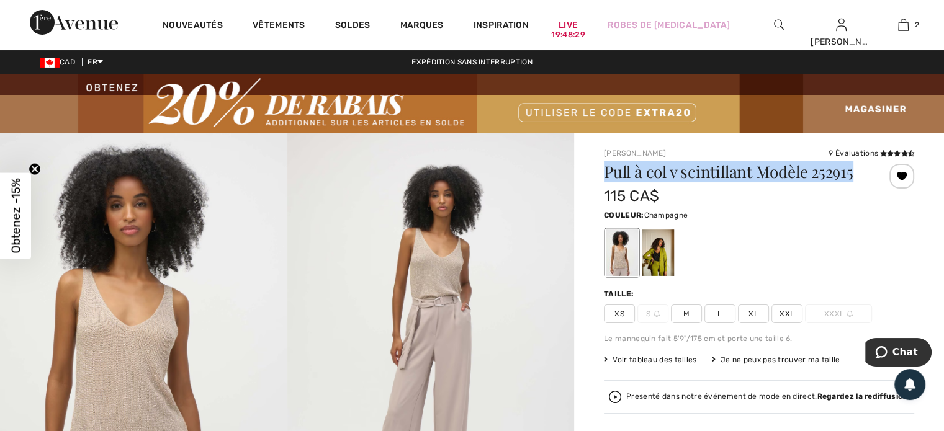
drag, startPoint x: 854, startPoint y: 175, endPoint x: 605, endPoint y: 178, distance: 249.4
click at [605, 178] on h1 "Pull à col v scintillant Modèle 252915" at bounding box center [733, 172] width 259 height 16
copy h1 "Pull à col v scintillant Modèle 252915"
